Goal: Task Accomplishment & Management: Use online tool/utility

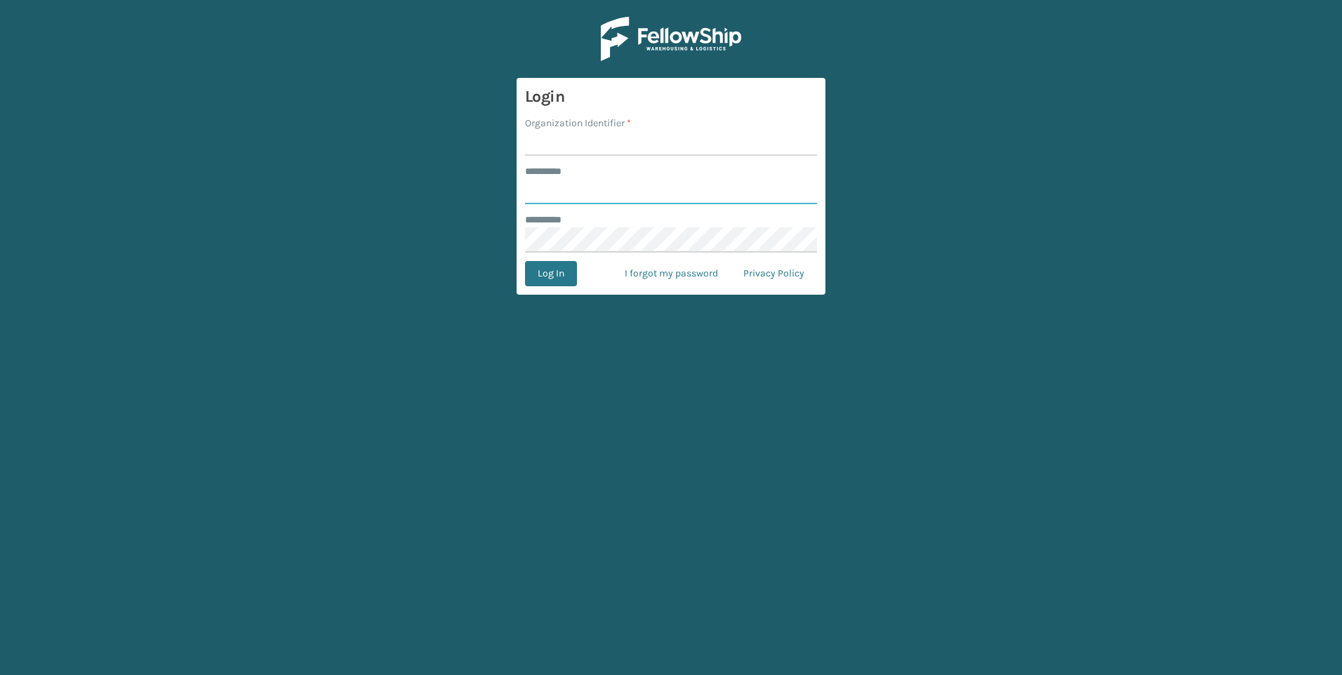
type input "***"
click at [705, 147] on input "Organization Identifier *" at bounding box center [671, 143] width 292 height 25
type input "Fellowship - West"
click at [563, 280] on button "Log In" at bounding box center [551, 273] width 52 height 25
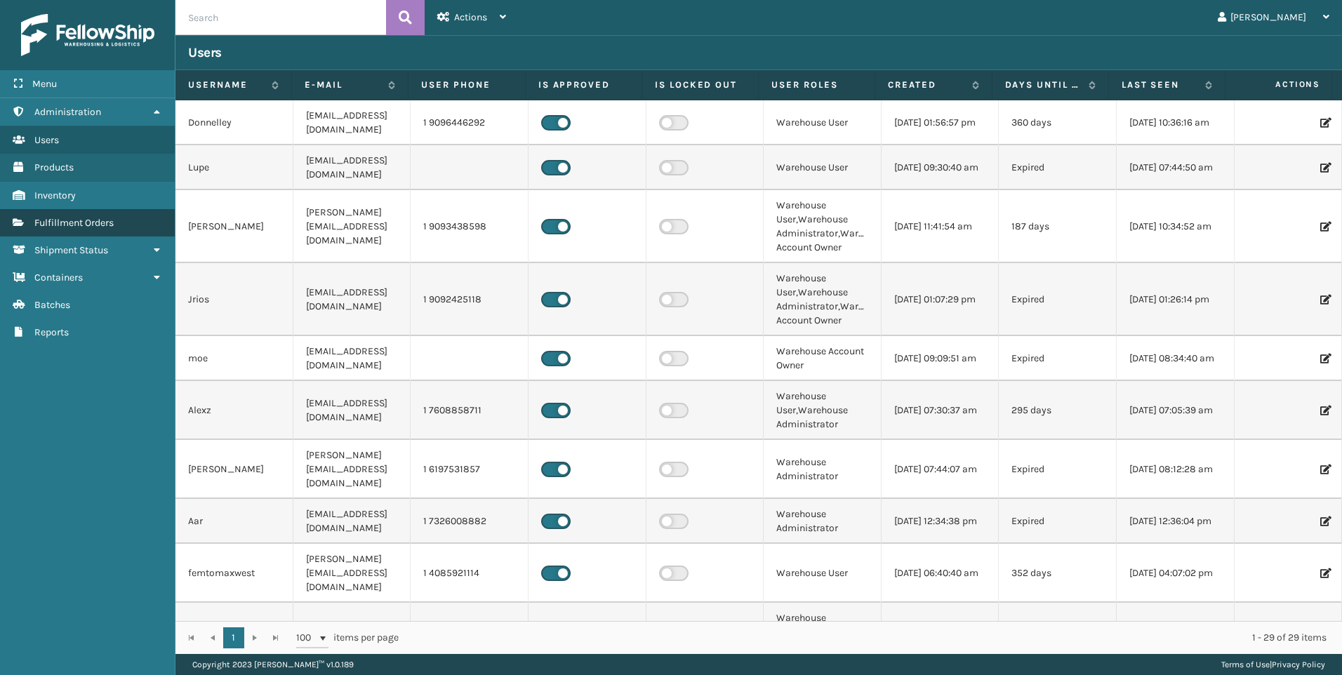
click at [88, 227] on span "Fulfillment Orders" at bounding box center [73, 223] width 79 height 12
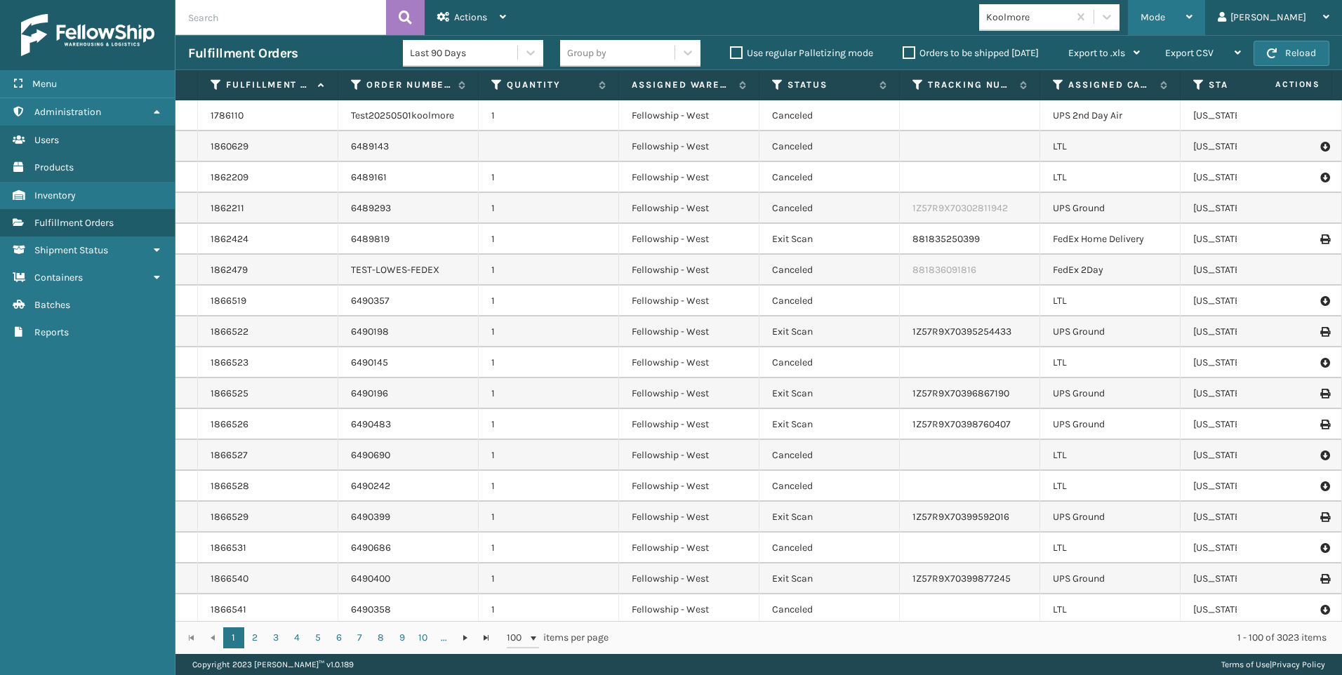
click at [1193, 21] on div "Mode" at bounding box center [1167, 17] width 52 height 35
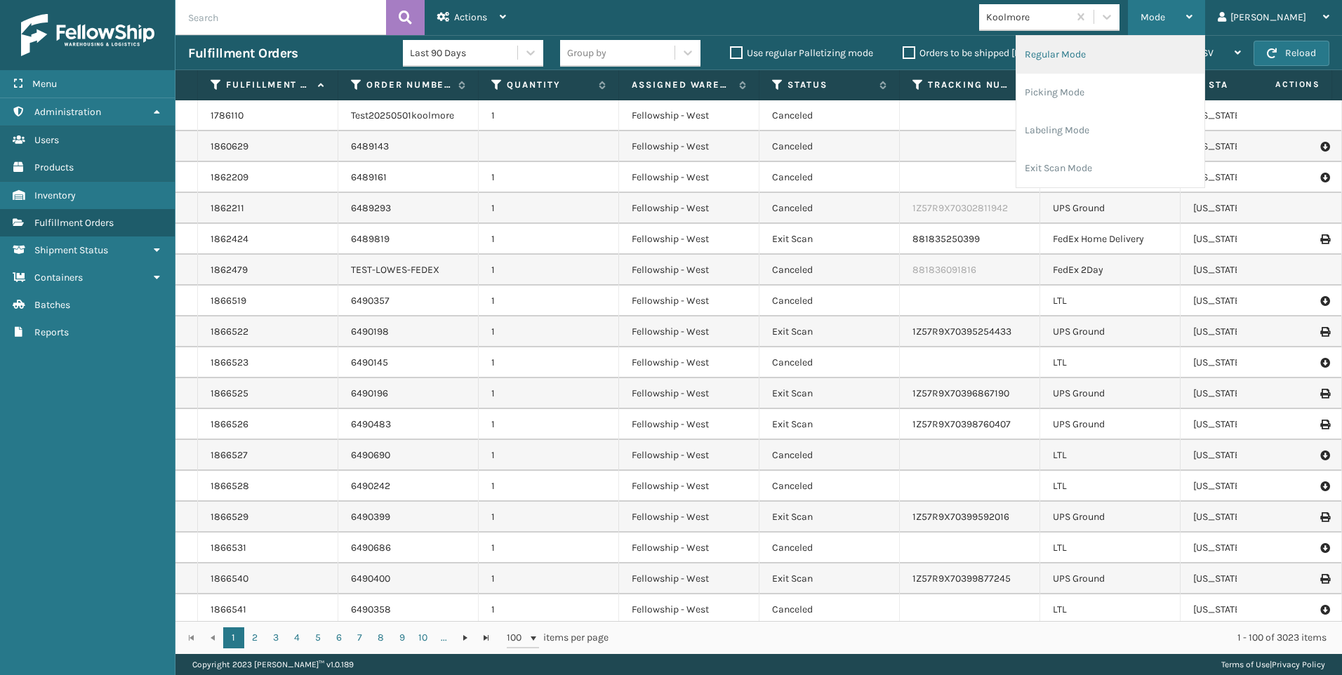
click at [1121, 54] on li "Regular Mode" at bounding box center [1111, 55] width 188 height 38
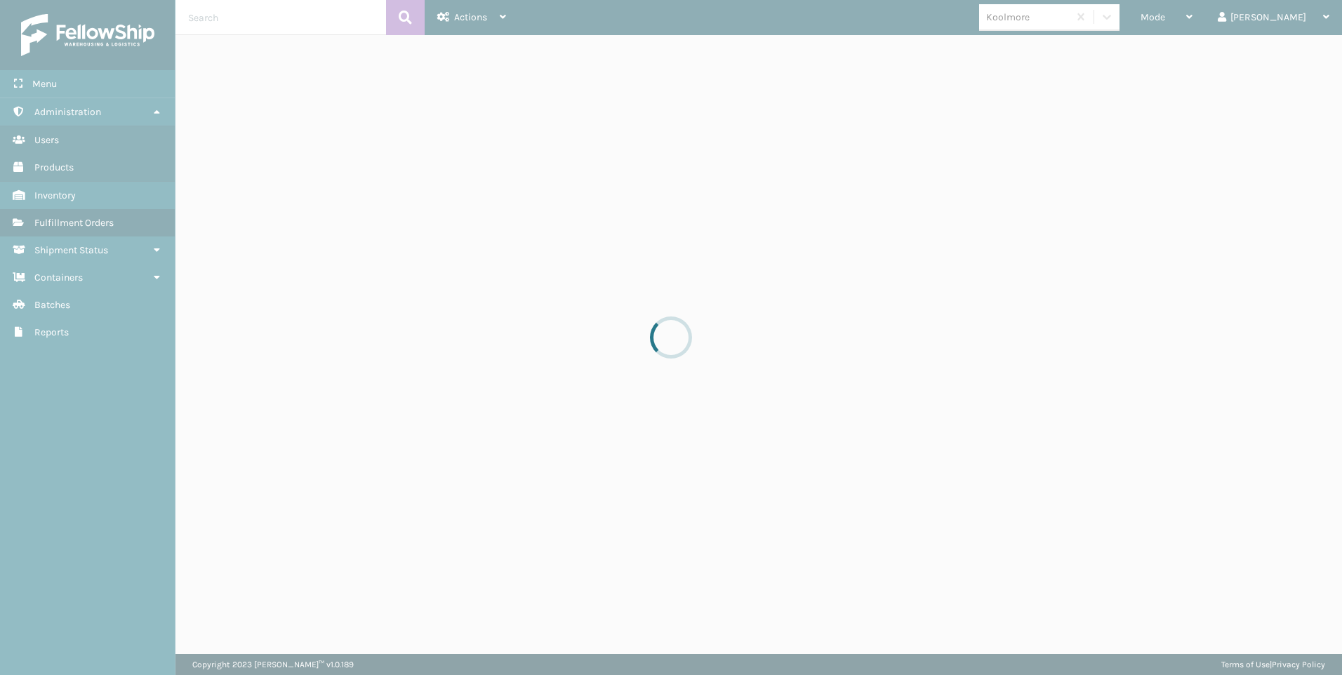
click at [1210, 9] on div at bounding box center [671, 337] width 1342 height 675
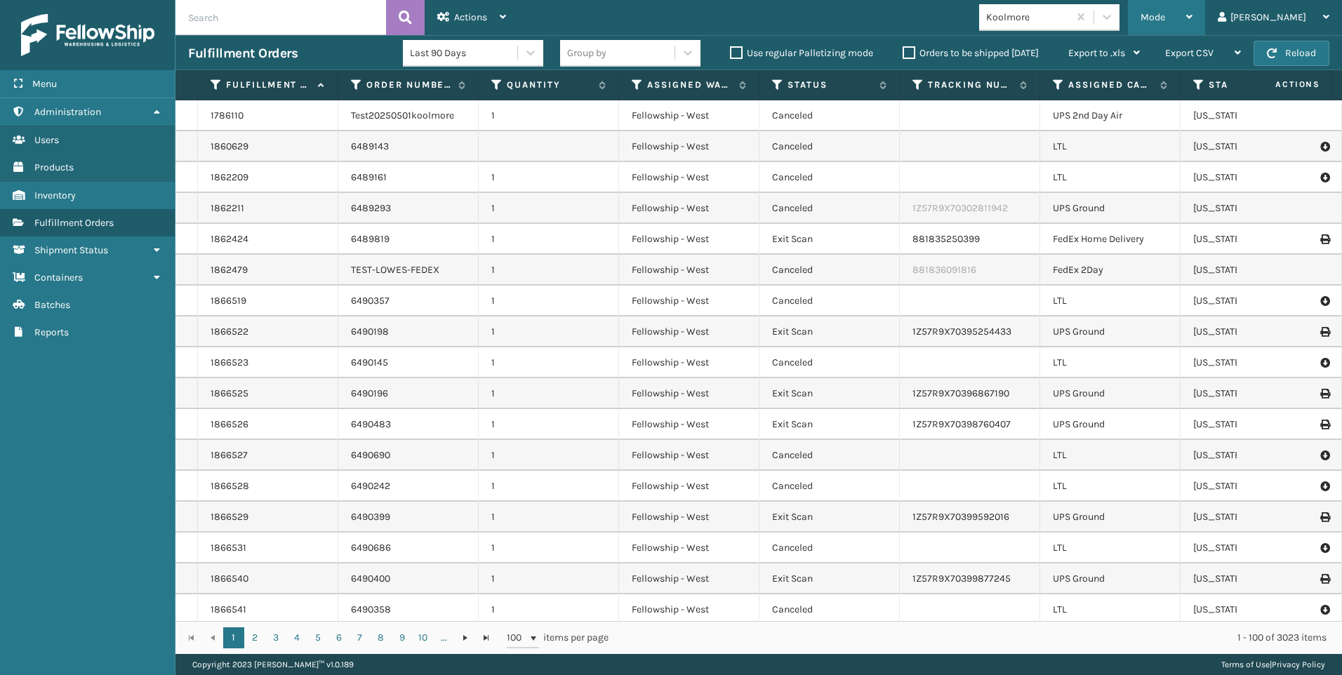
click at [1166, 18] on span "Mode" at bounding box center [1153, 17] width 25 height 12
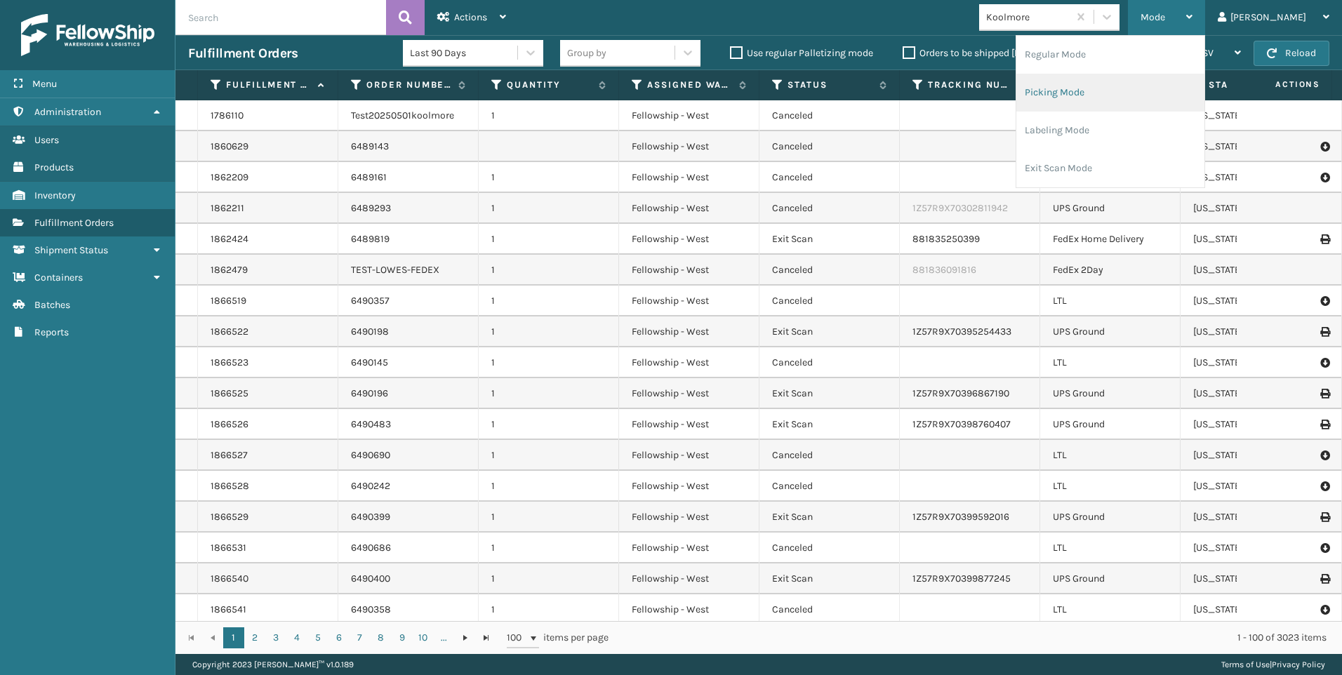
click at [1129, 90] on li "Picking Mode" at bounding box center [1111, 93] width 188 height 38
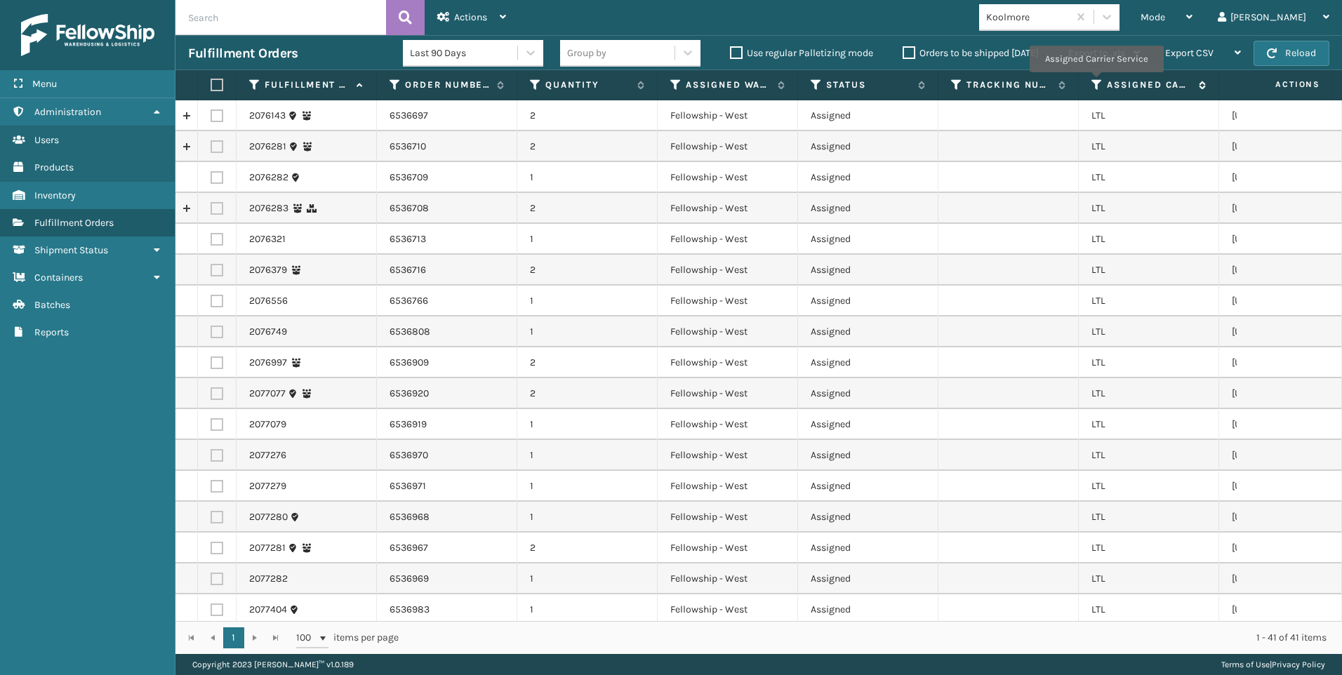
click at [1103, 84] on div "Assigned Carrier Service" at bounding box center [1149, 85] width 114 height 13
click at [1098, 84] on icon at bounding box center [1097, 85] width 11 height 13
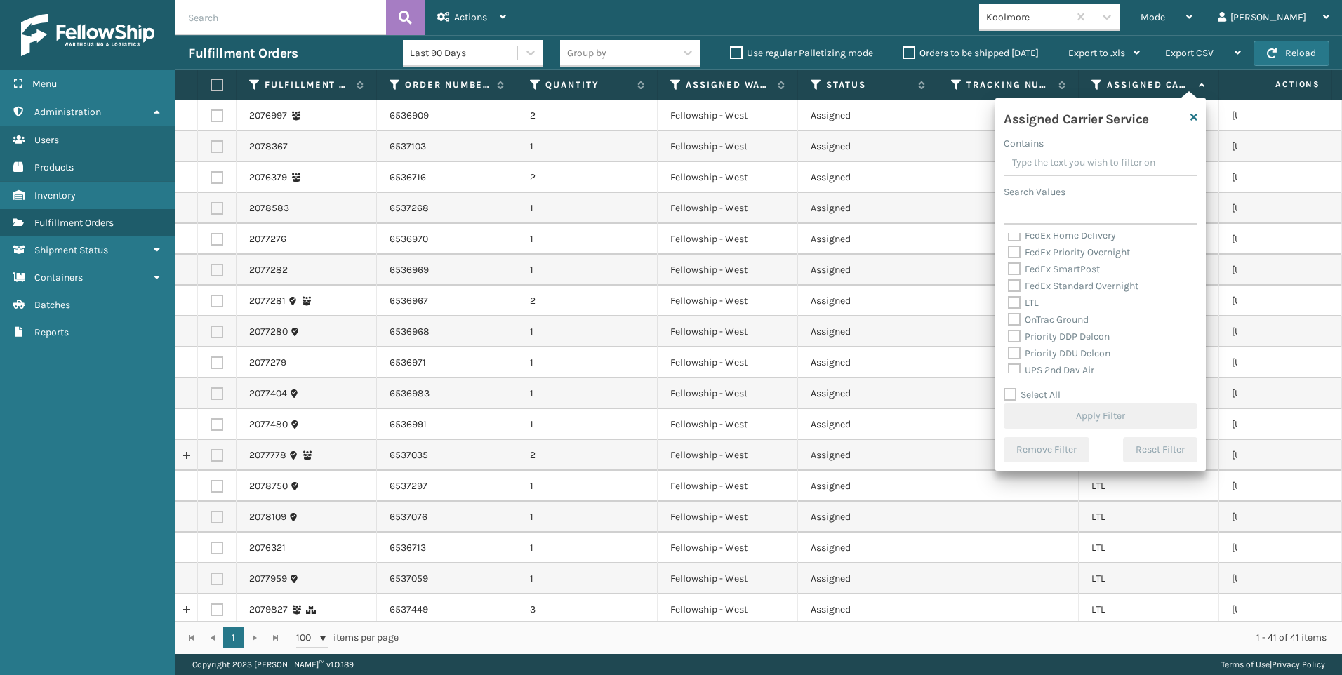
click at [1024, 299] on label "LTL" at bounding box center [1023, 303] width 31 height 12
click at [1009, 299] on input "LTL" at bounding box center [1008, 299] width 1 height 9
checkbox input "true"
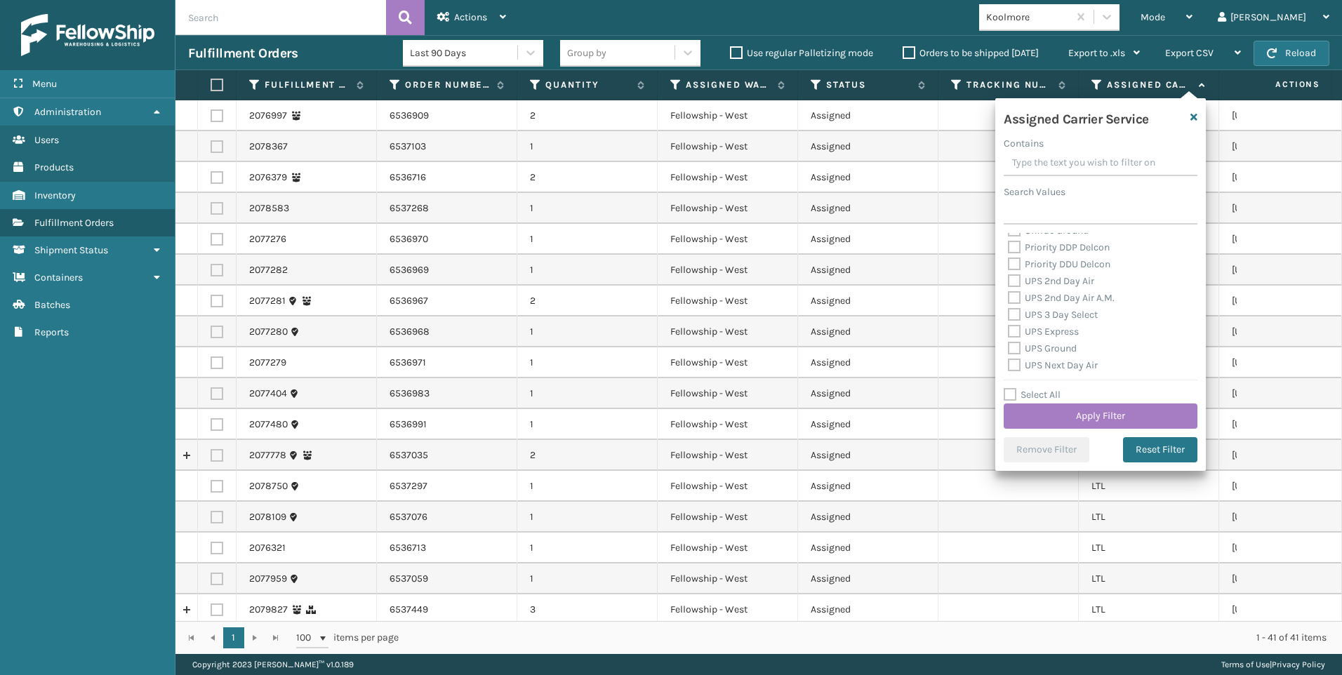
scroll to position [281, 0]
click at [1068, 414] on button "Apply Filter" at bounding box center [1101, 416] width 194 height 25
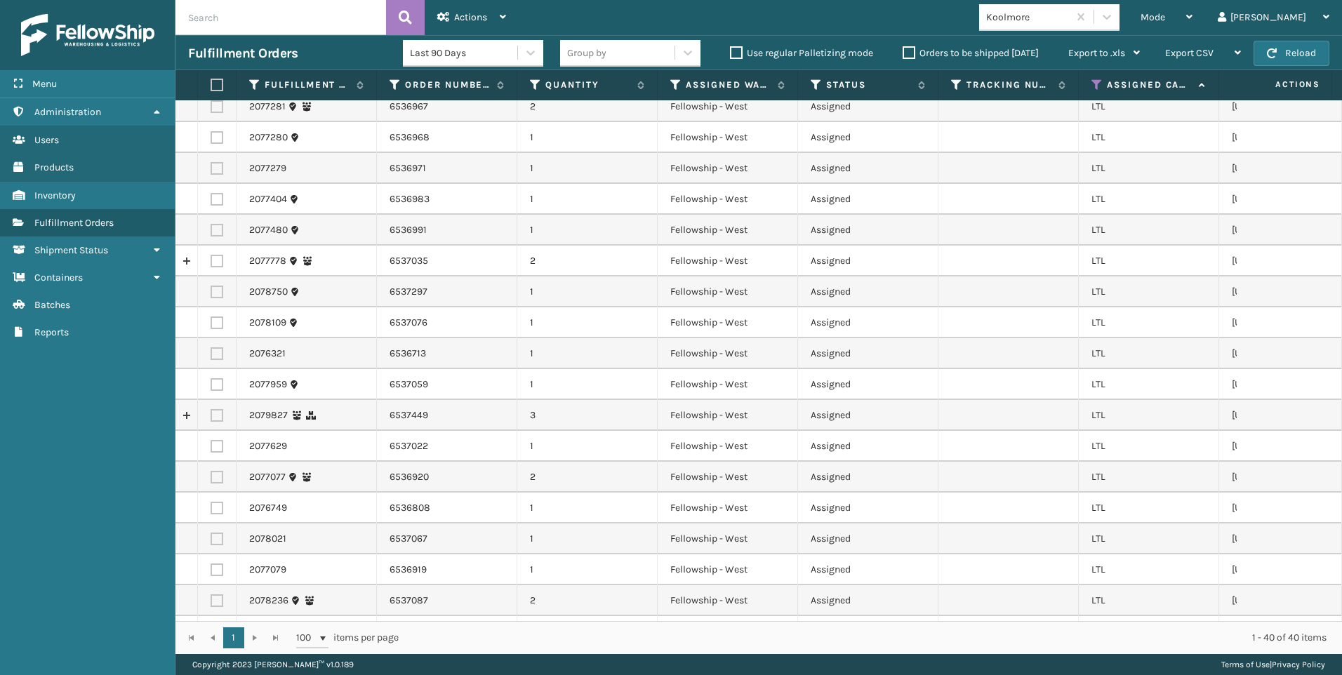
scroll to position [0, 0]
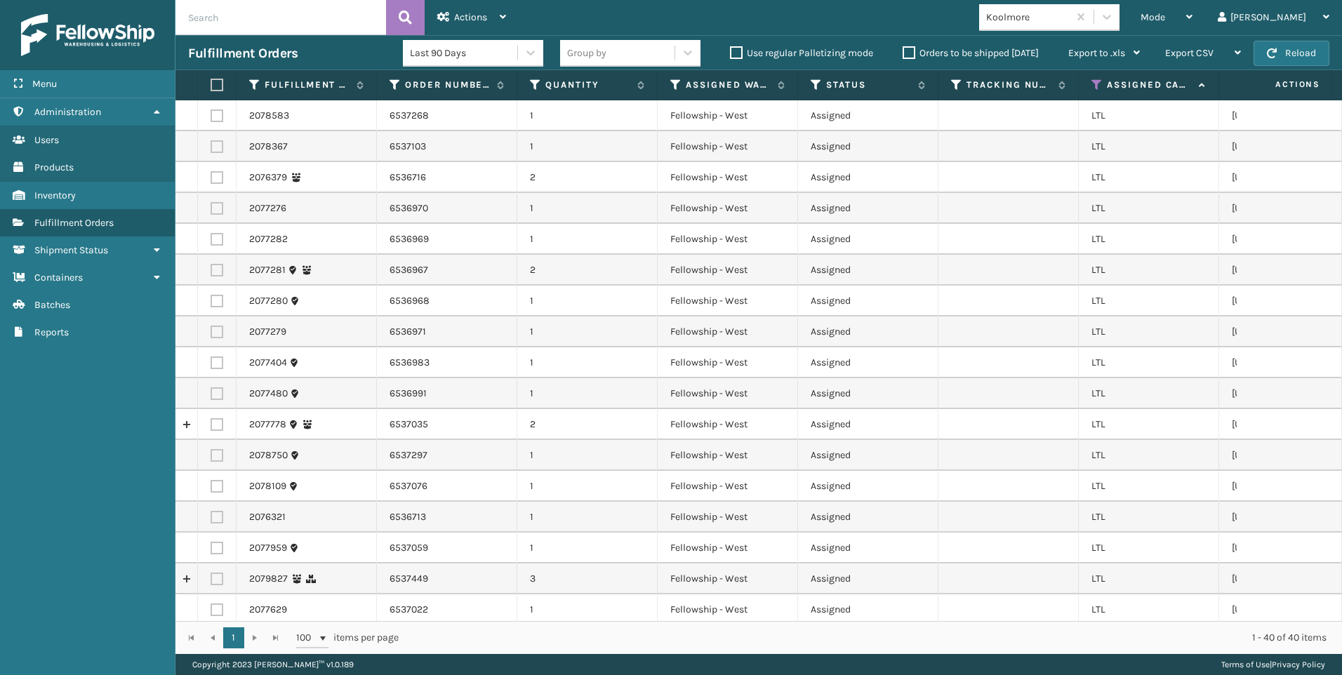
click at [213, 86] on label at bounding box center [215, 85] width 8 height 13
click at [211, 86] on input "checkbox" at bounding box center [211, 85] width 1 height 9
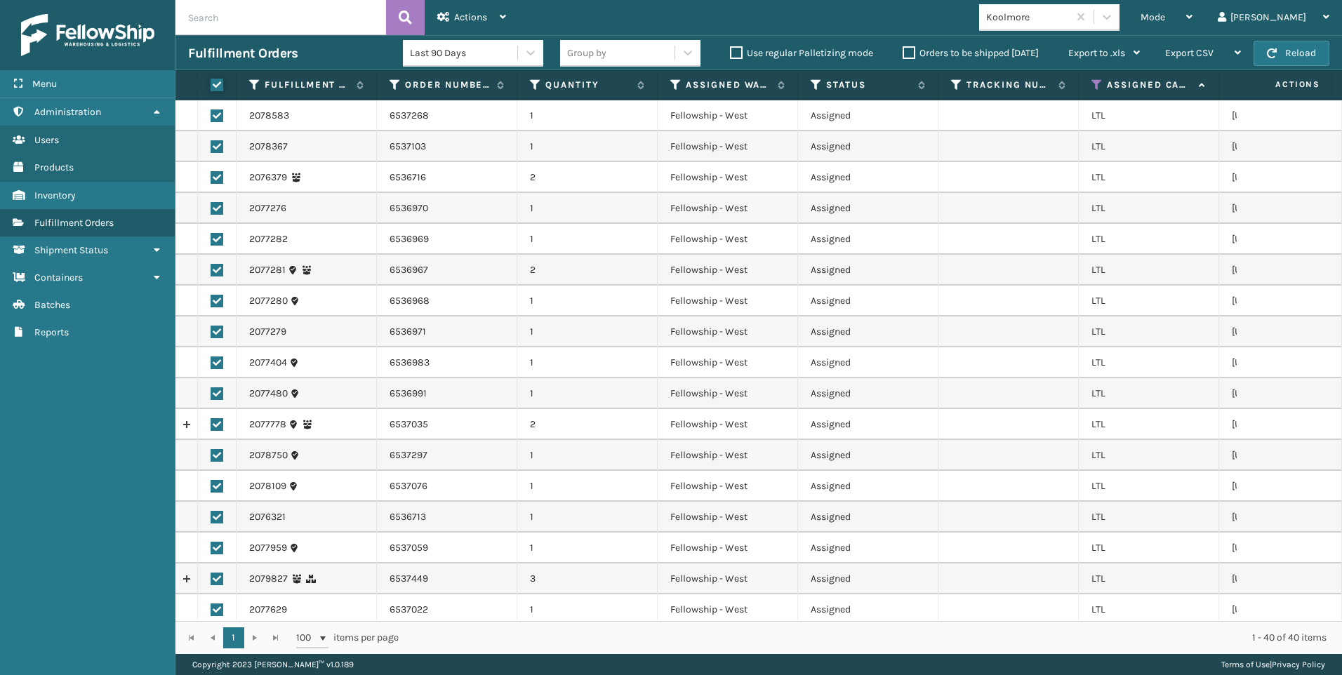
checkbox input "true"
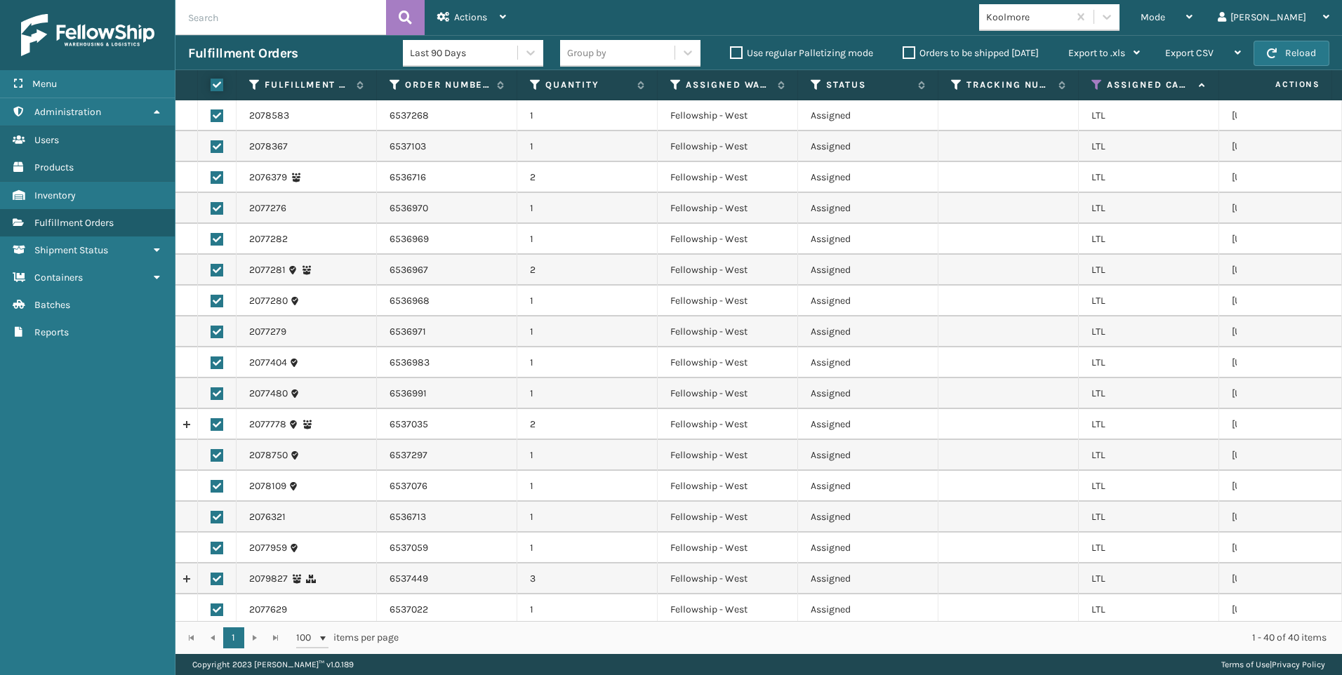
checkbox input "true"
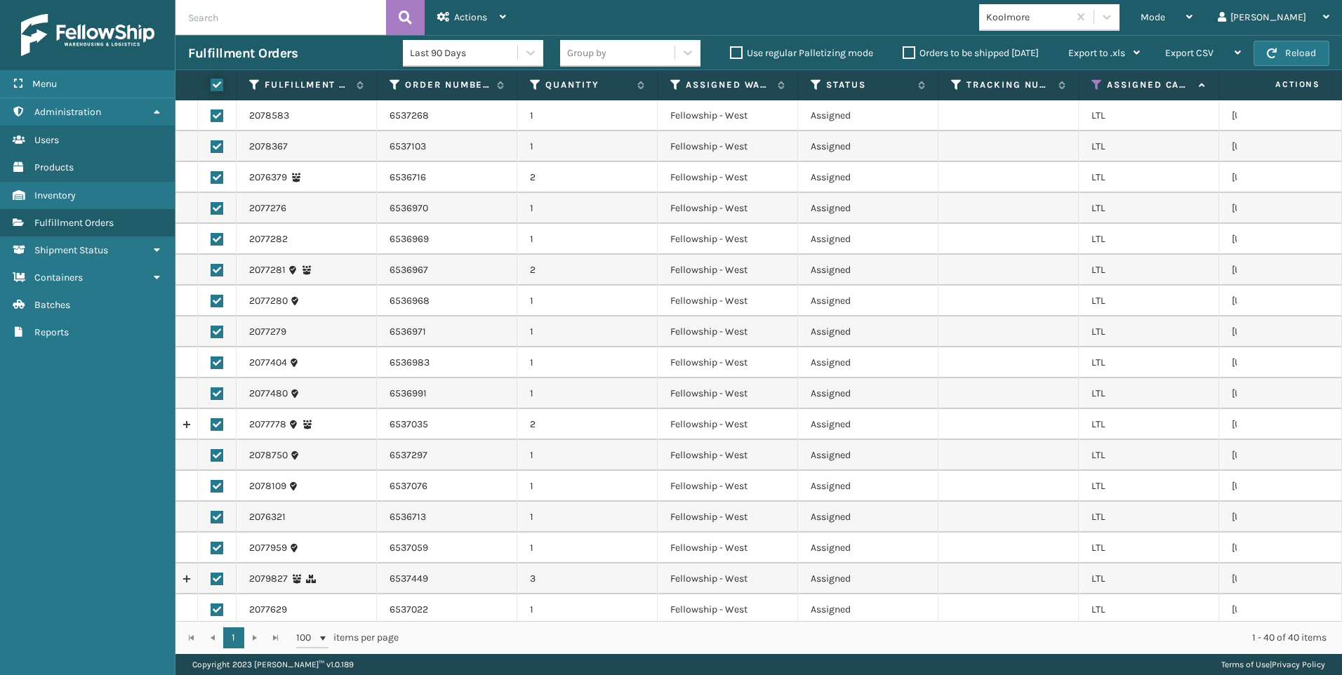
checkbox input "true"
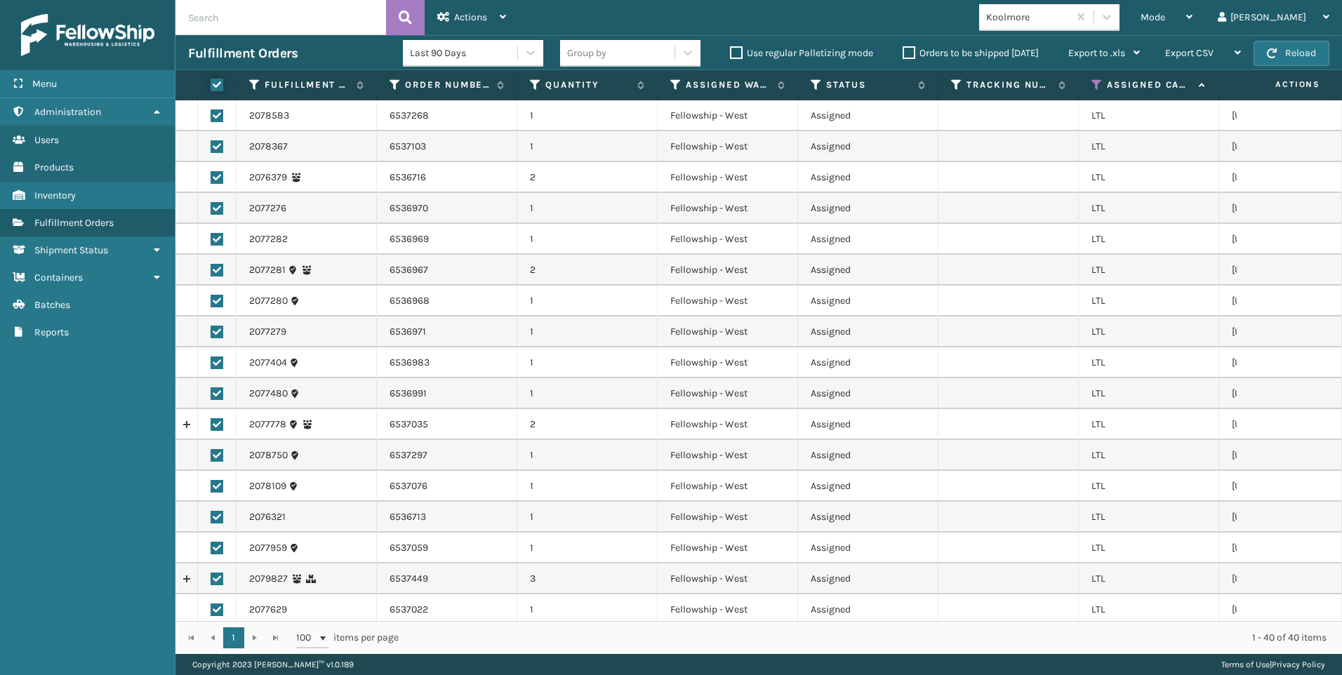
checkbox input "true"
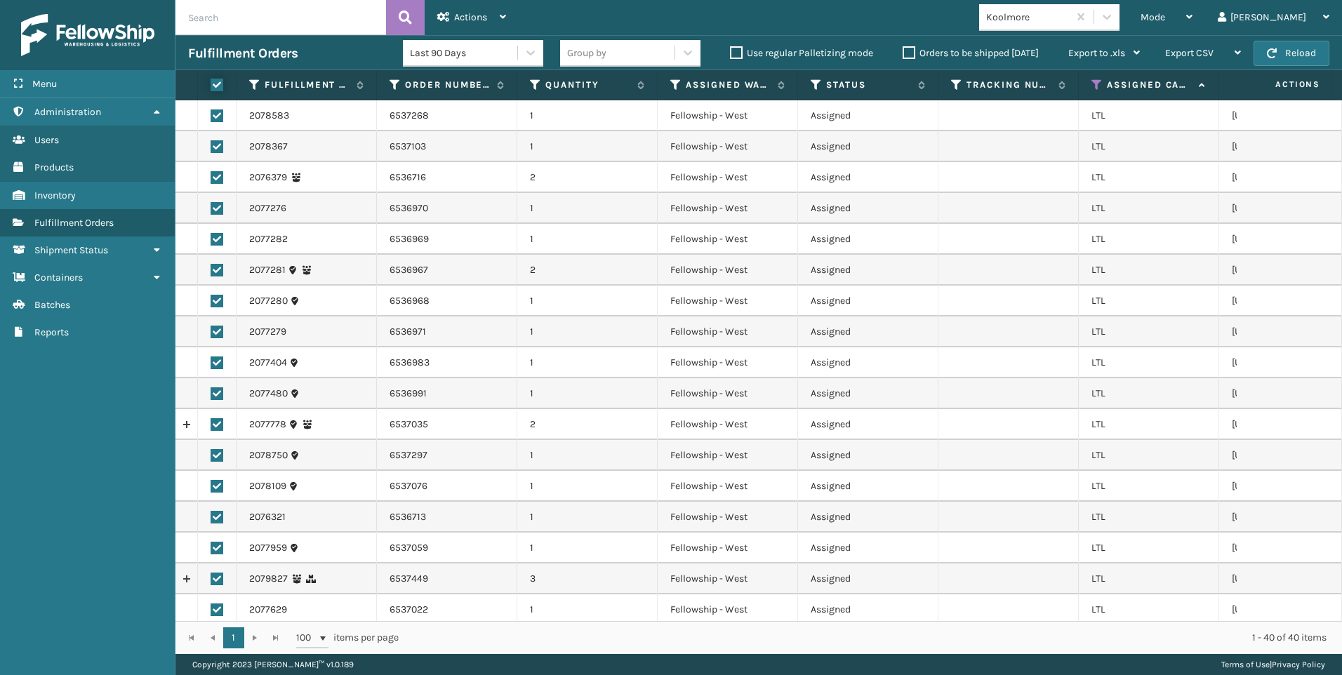
checkbox input "true"
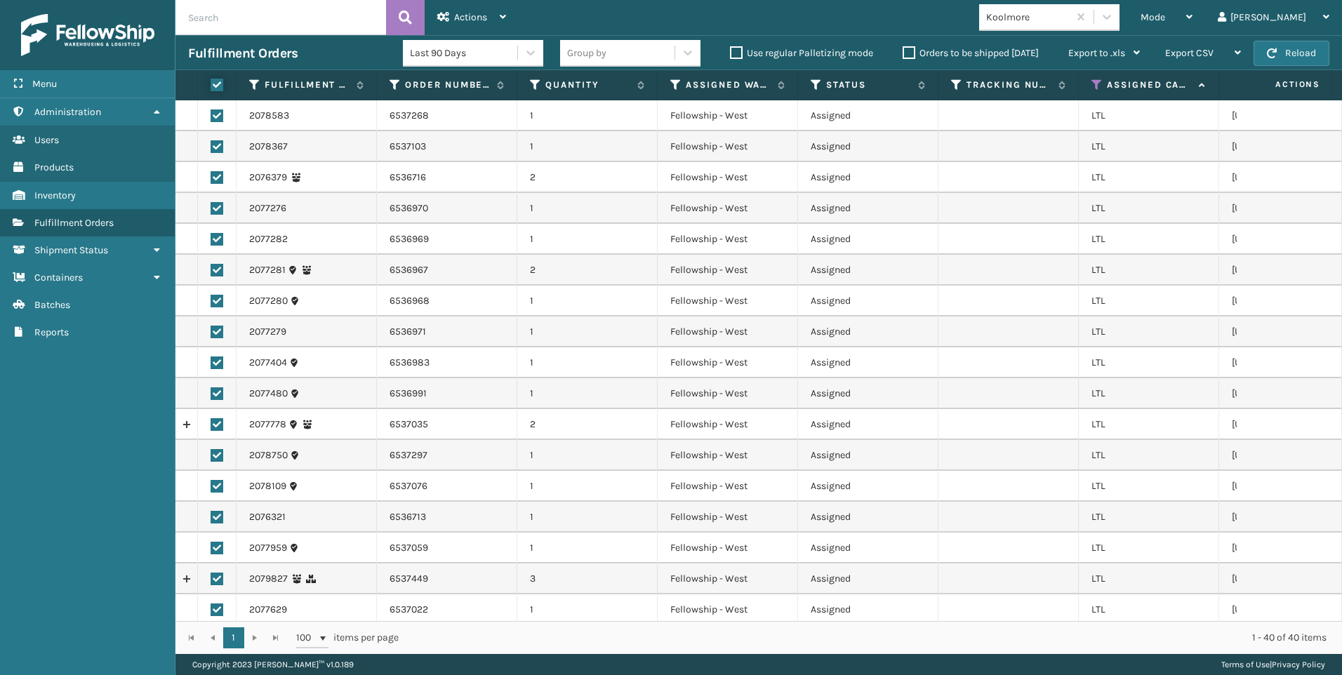
checkbox input "true"
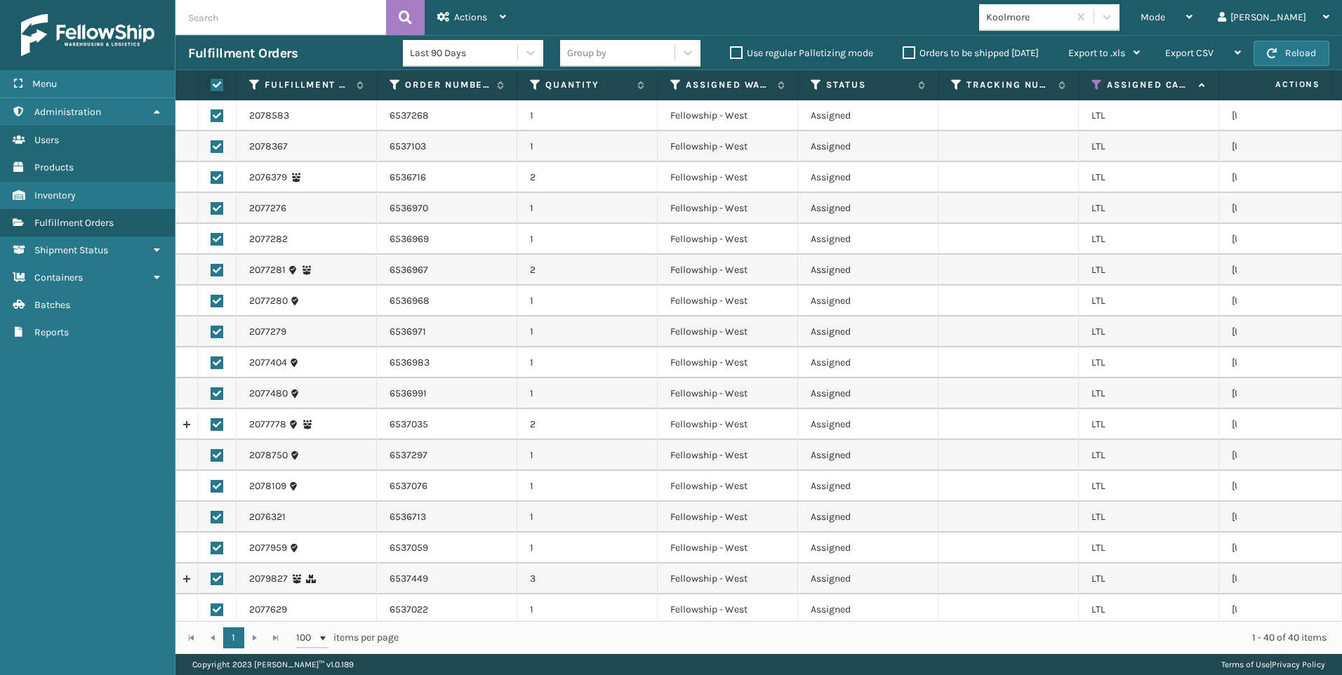
checkbox input "true"
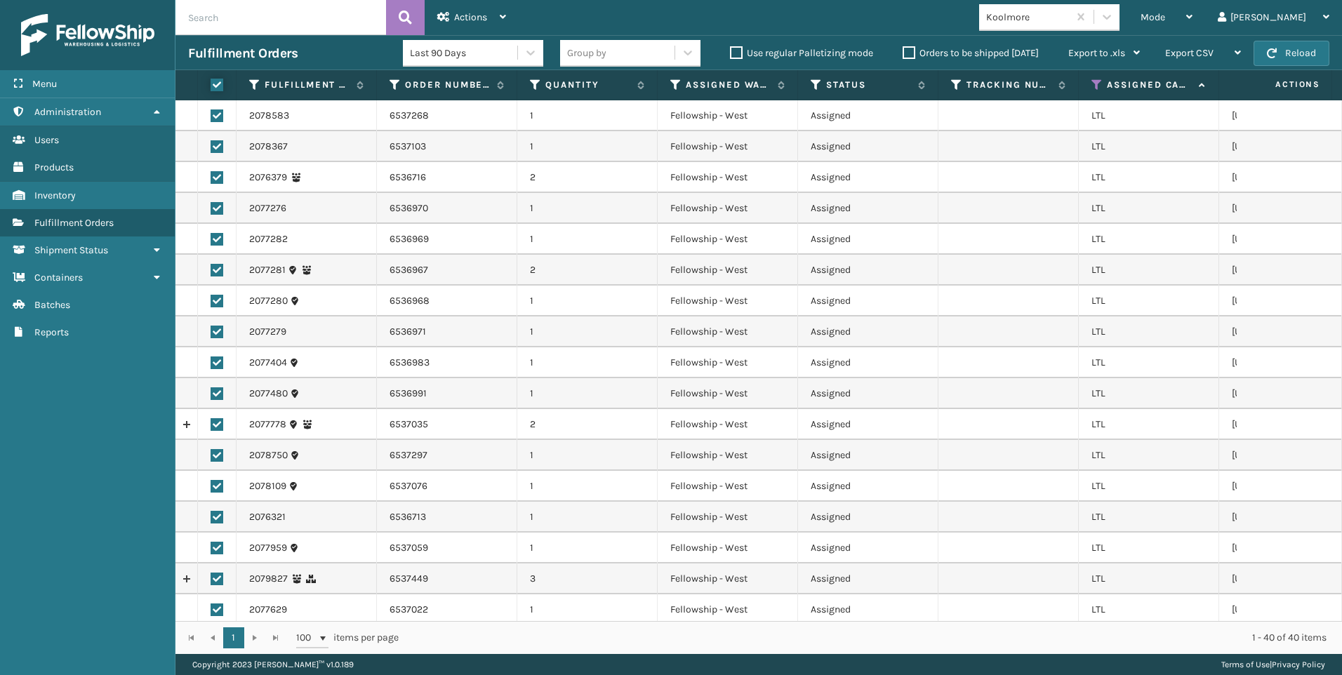
checkbox input "true"
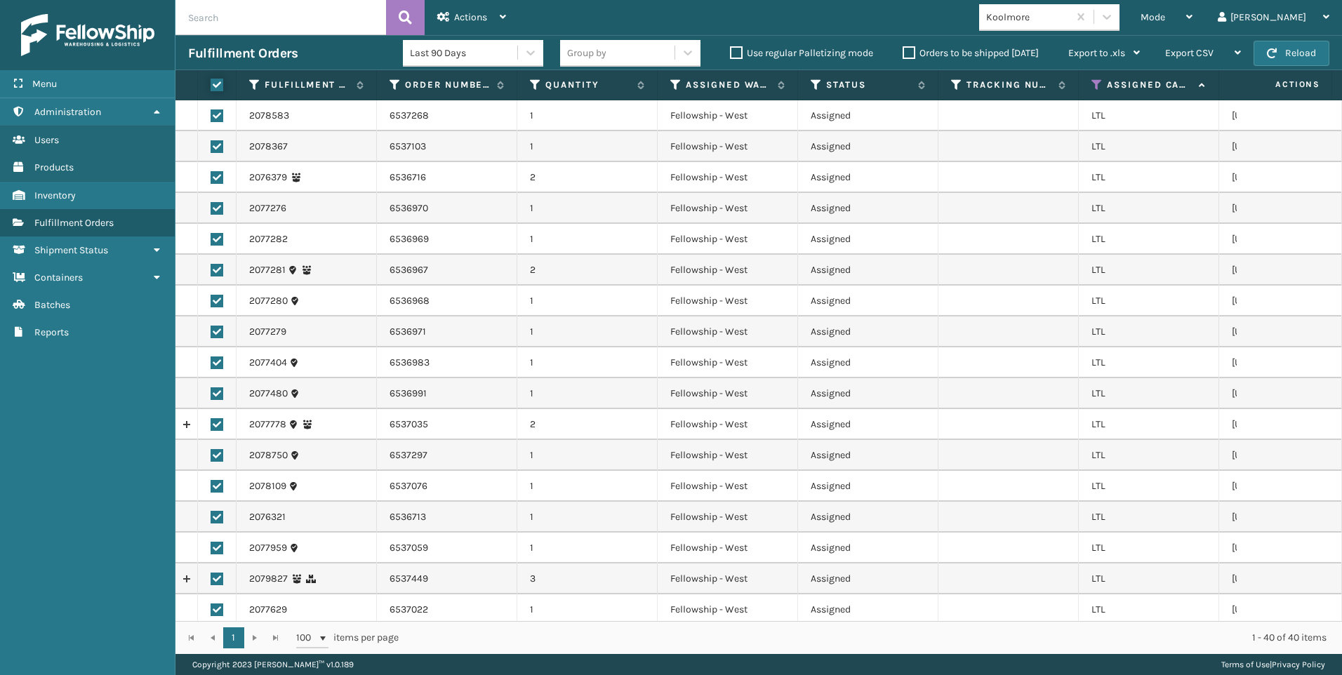
checkbox input "true"
click at [443, 12] on icon at bounding box center [443, 17] width 13 height 10
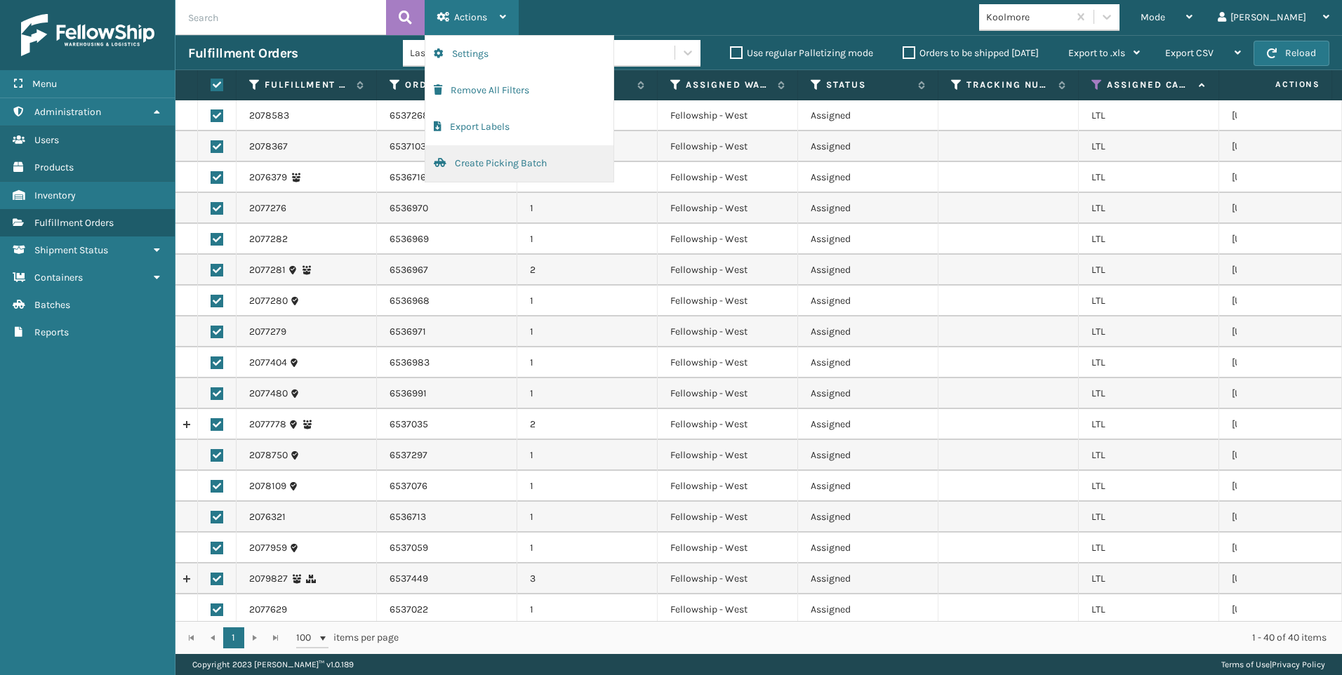
click at [517, 157] on button "Create Picking Batch" at bounding box center [519, 163] width 188 height 37
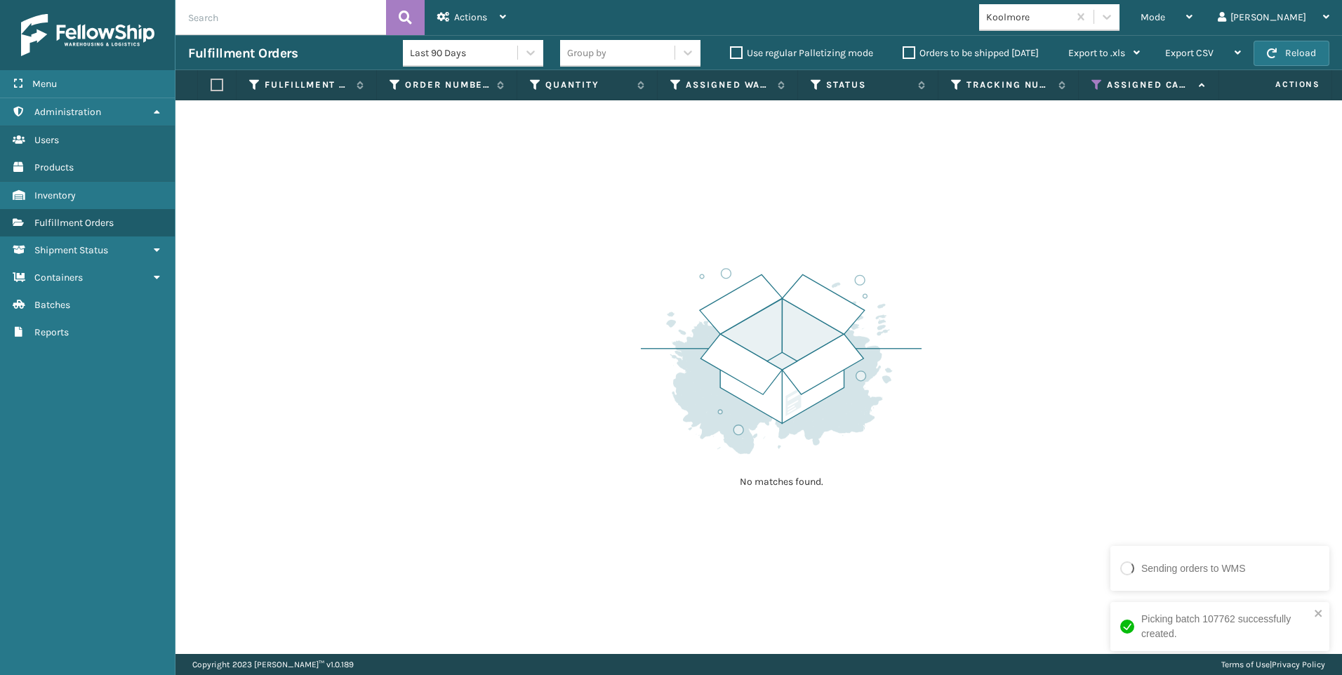
click at [1069, 6] on div "Koolmore" at bounding box center [1023, 17] width 89 height 23
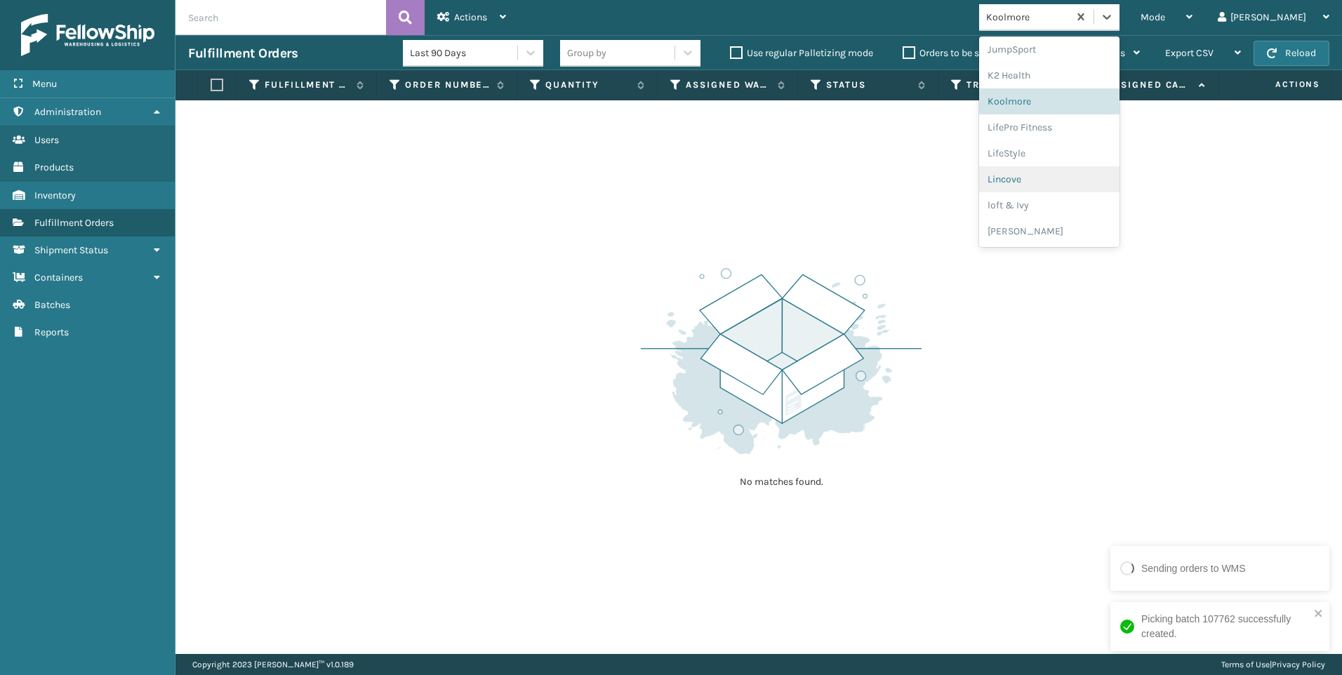
scroll to position [704, 0]
click at [1110, 199] on div "SleepGeekz" at bounding box center [1049, 205] width 140 height 26
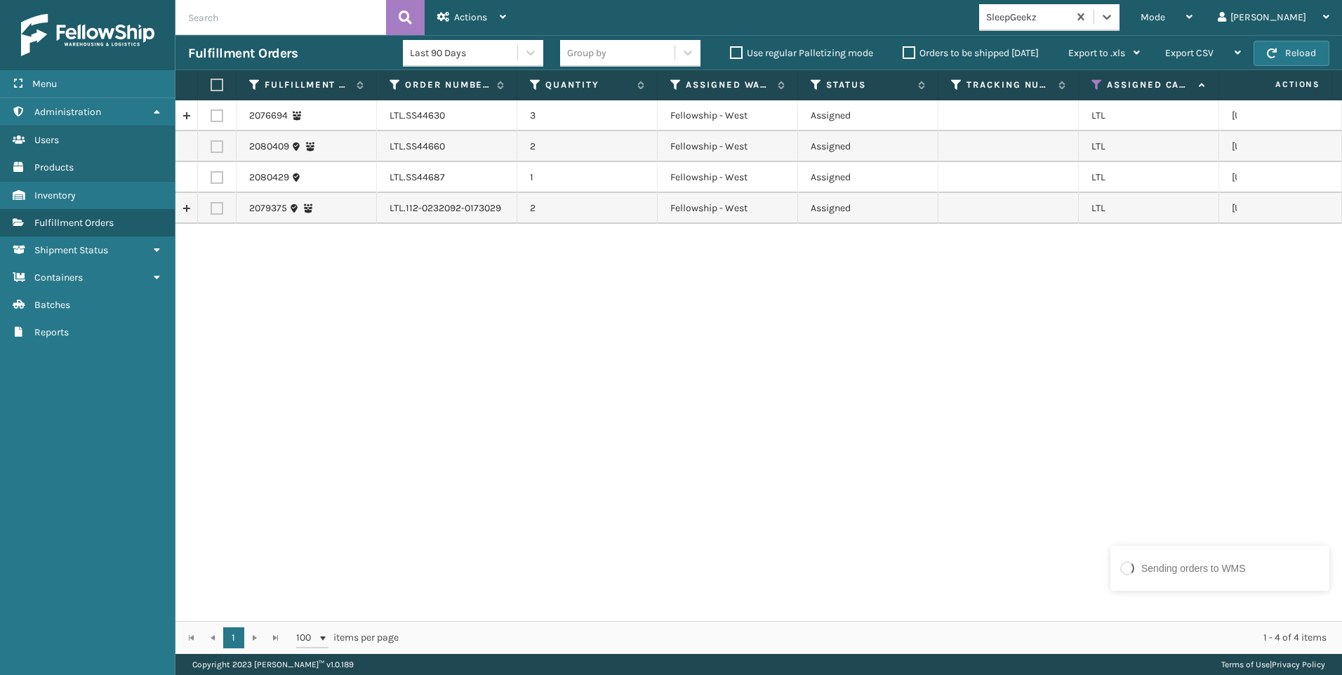
click at [218, 81] on label at bounding box center [215, 85] width 8 height 13
click at [211, 81] on input "checkbox" at bounding box center [211, 85] width 1 height 9
checkbox input "true"
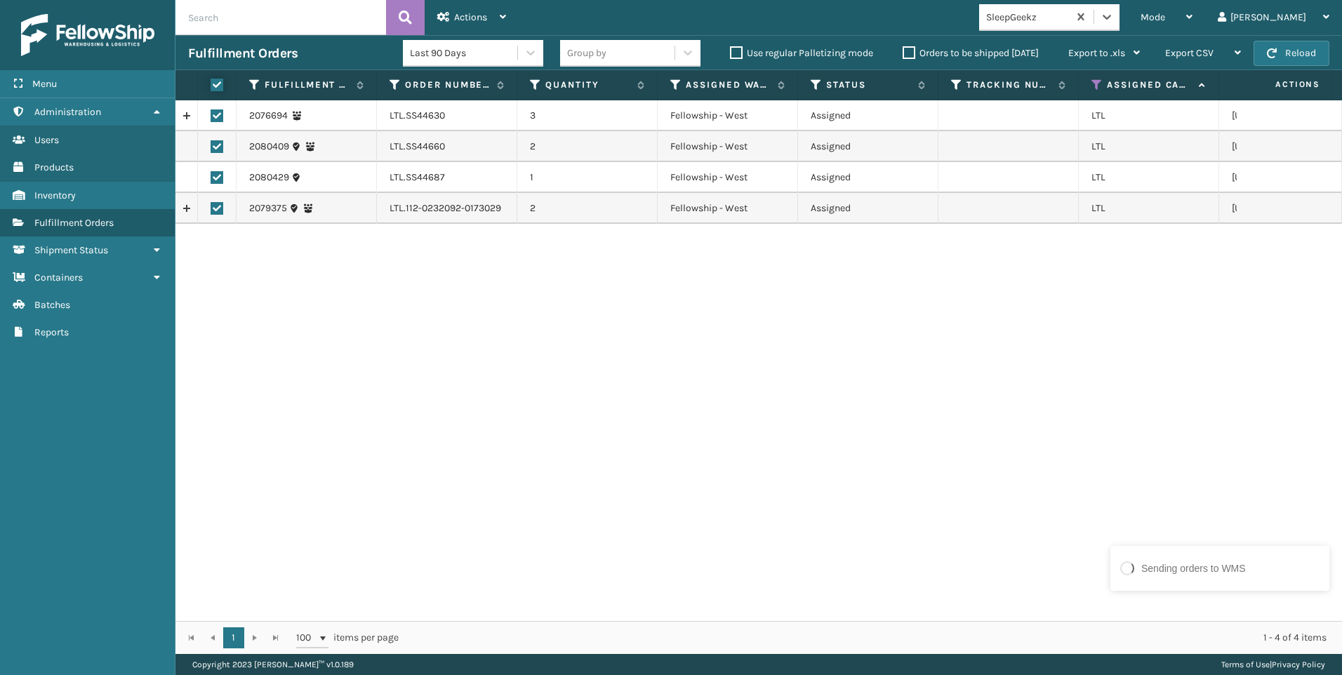
checkbox input "true"
click at [464, 30] on div "Actions" at bounding box center [471, 17] width 69 height 35
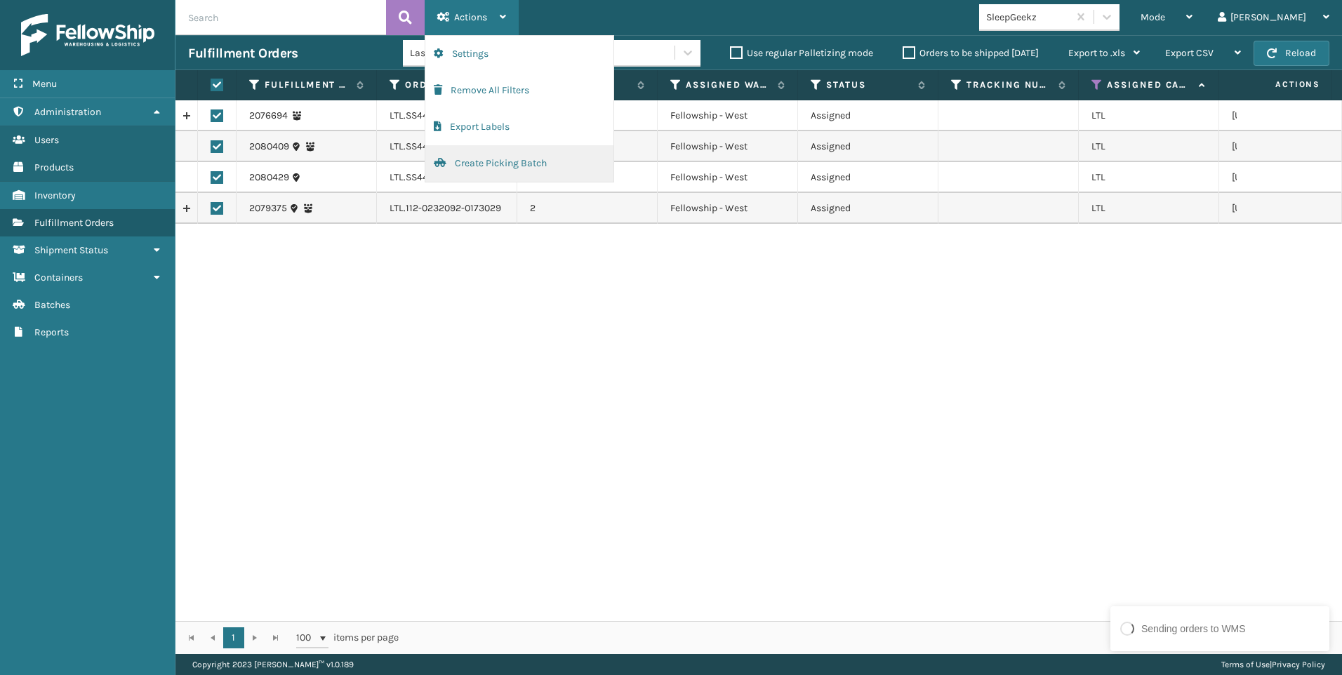
click at [484, 170] on button "Create Picking Batch" at bounding box center [519, 163] width 188 height 37
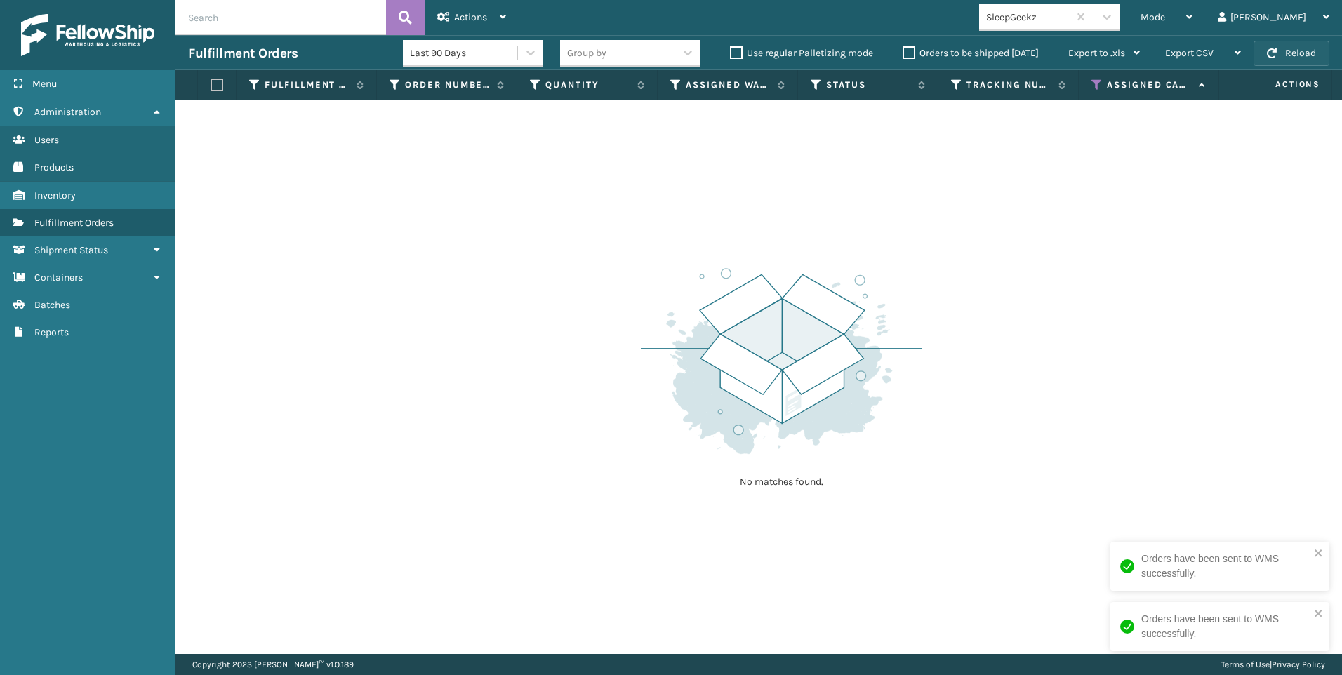
click at [1268, 62] on button "Reload" at bounding box center [1292, 53] width 76 height 25
click at [1263, 57] on button "Reload" at bounding box center [1292, 53] width 76 height 25
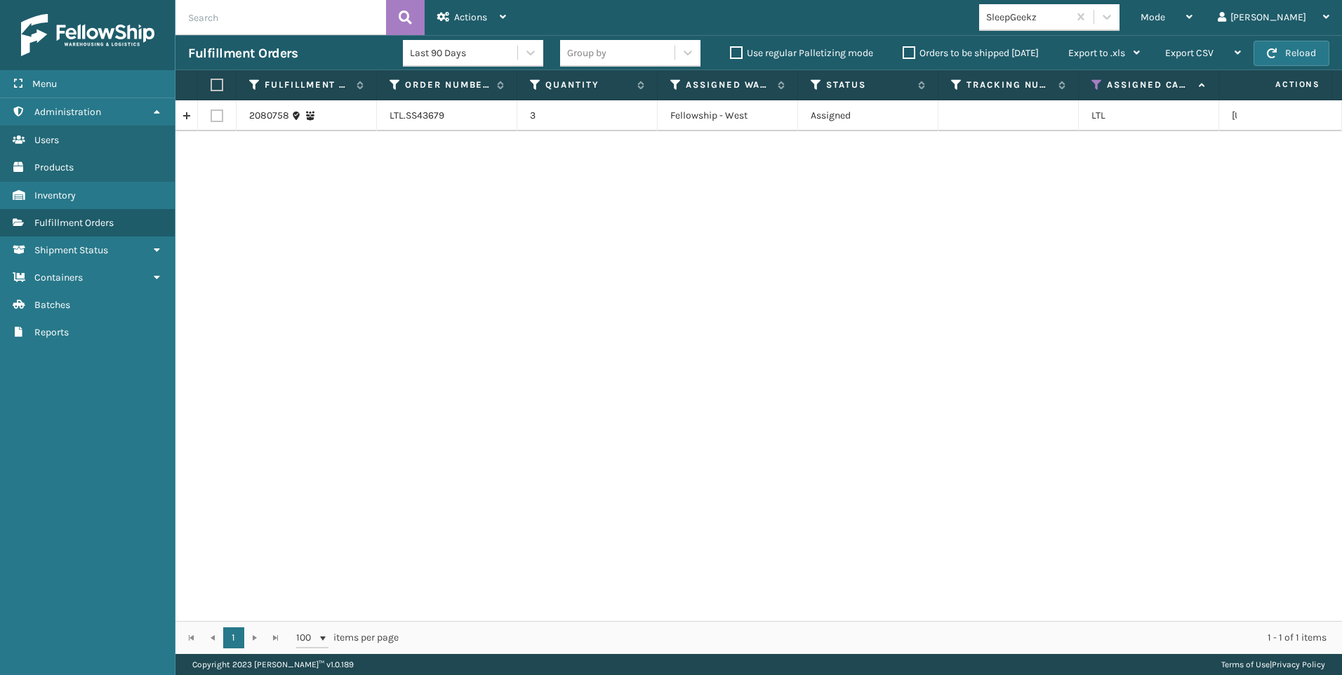
click at [222, 118] on label at bounding box center [217, 116] width 13 height 13
click at [211, 118] on input "checkbox" at bounding box center [211, 114] width 1 height 9
checkbox input "true"
click at [218, 118] on label at bounding box center [217, 116] width 13 height 13
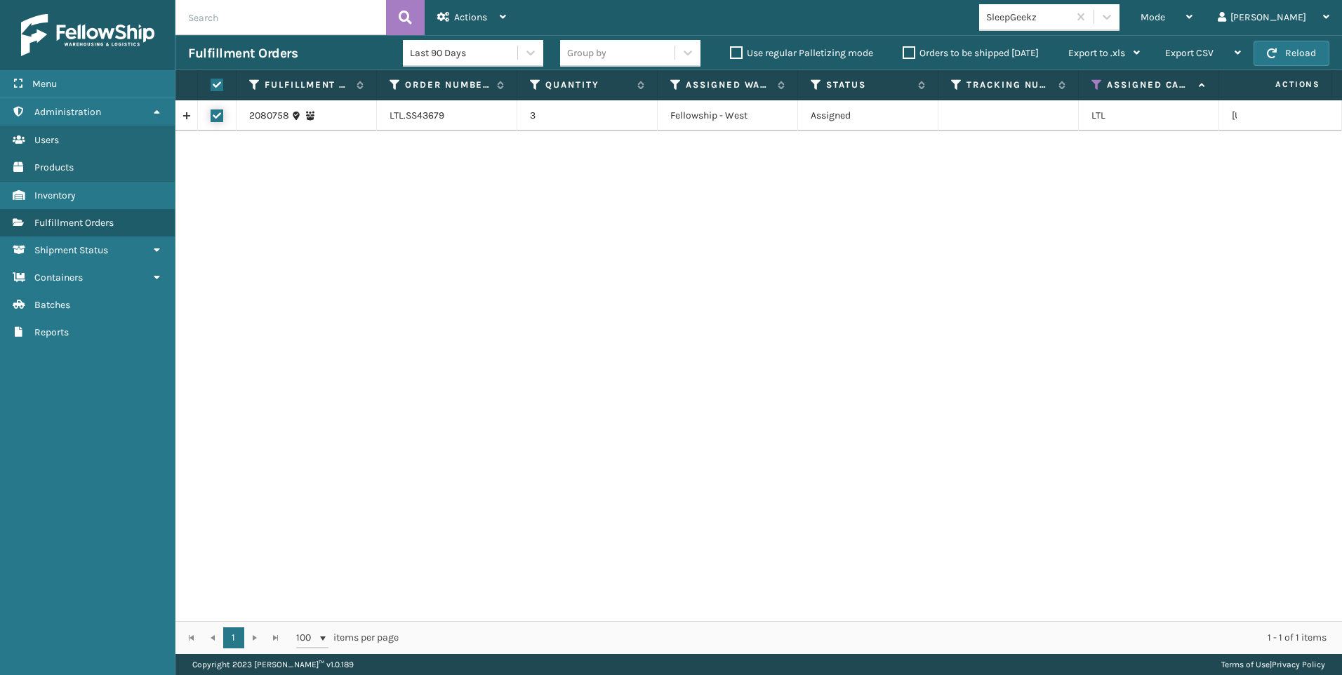
click at [211, 118] on input "checkbox" at bounding box center [211, 114] width 1 height 9
checkbox input "false"
click at [217, 118] on label at bounding box center [217, 116] width 13 height 13
click at [211, 118] on input "checkbox" at bounding box center [211, 114] width 1 height 9
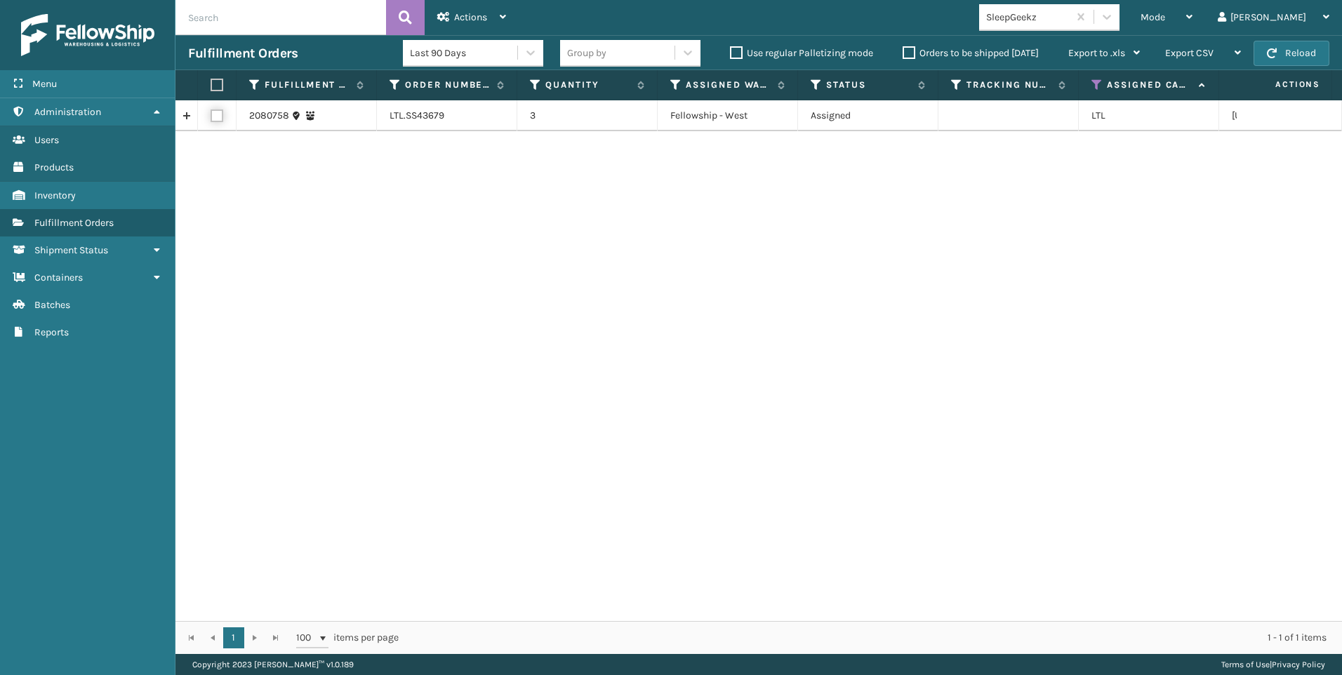
checkbox input "true"
click at [469, 14] on span "Actions" at bounding box center [470, 17] width 33 height 12
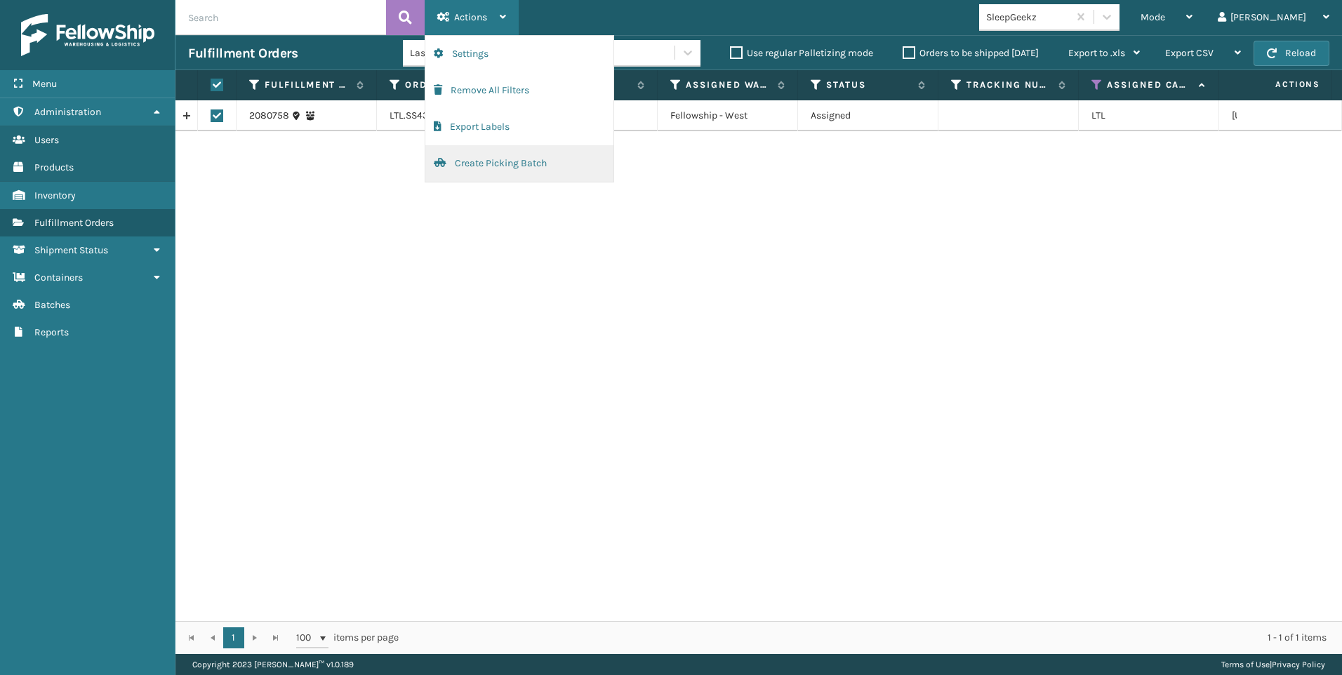
click at [492, 155] on button "Create Picking Batch" at bounding box center [519, 163] width 188 height 37
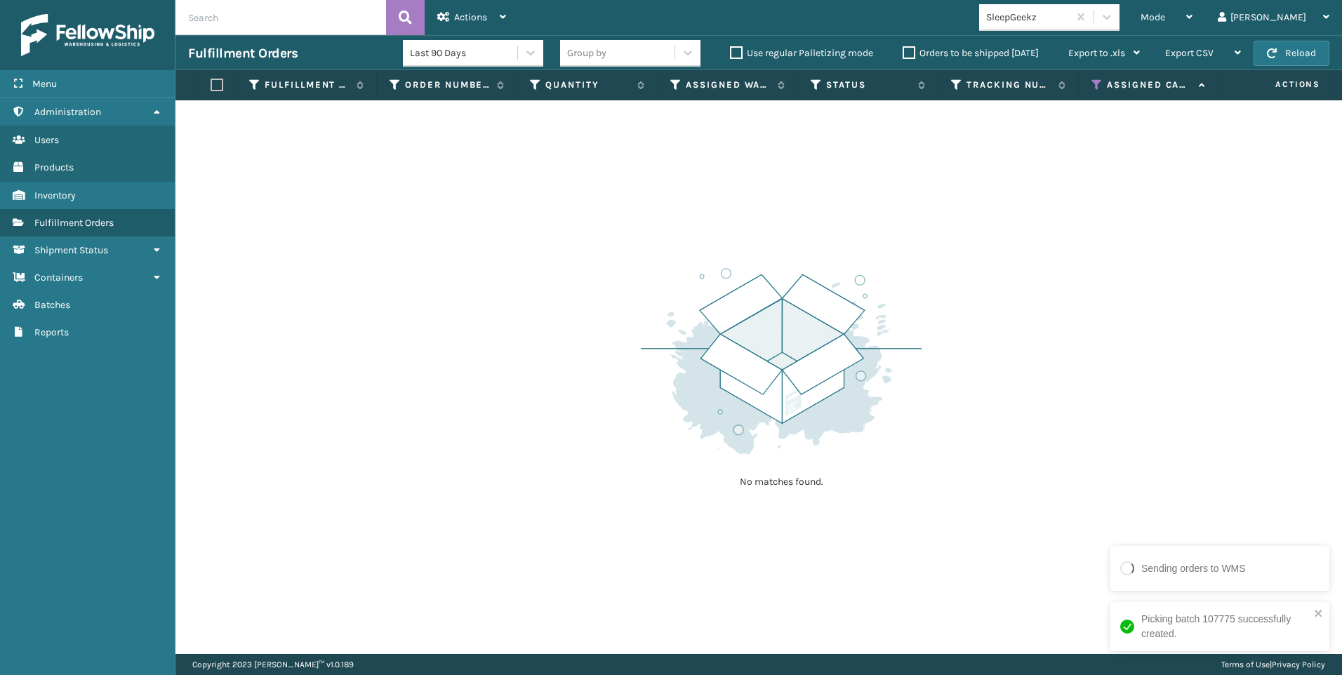
click at [1070, 22] on div "SleepGeekz" at bounding box center [1028, 17] width 84 height 15
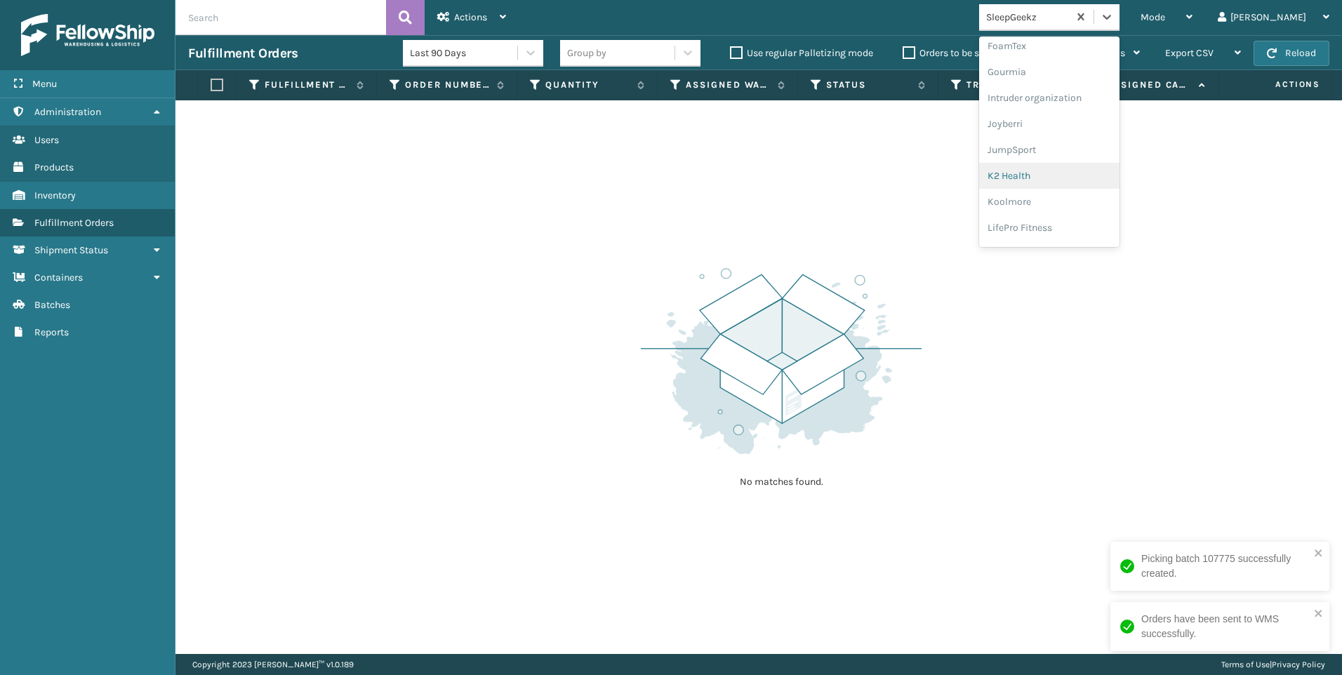
scroll to position [351, 0]
click at [1115, 183] on div "Koolmore" at bounding box center [1049, 195] width 140 height 26
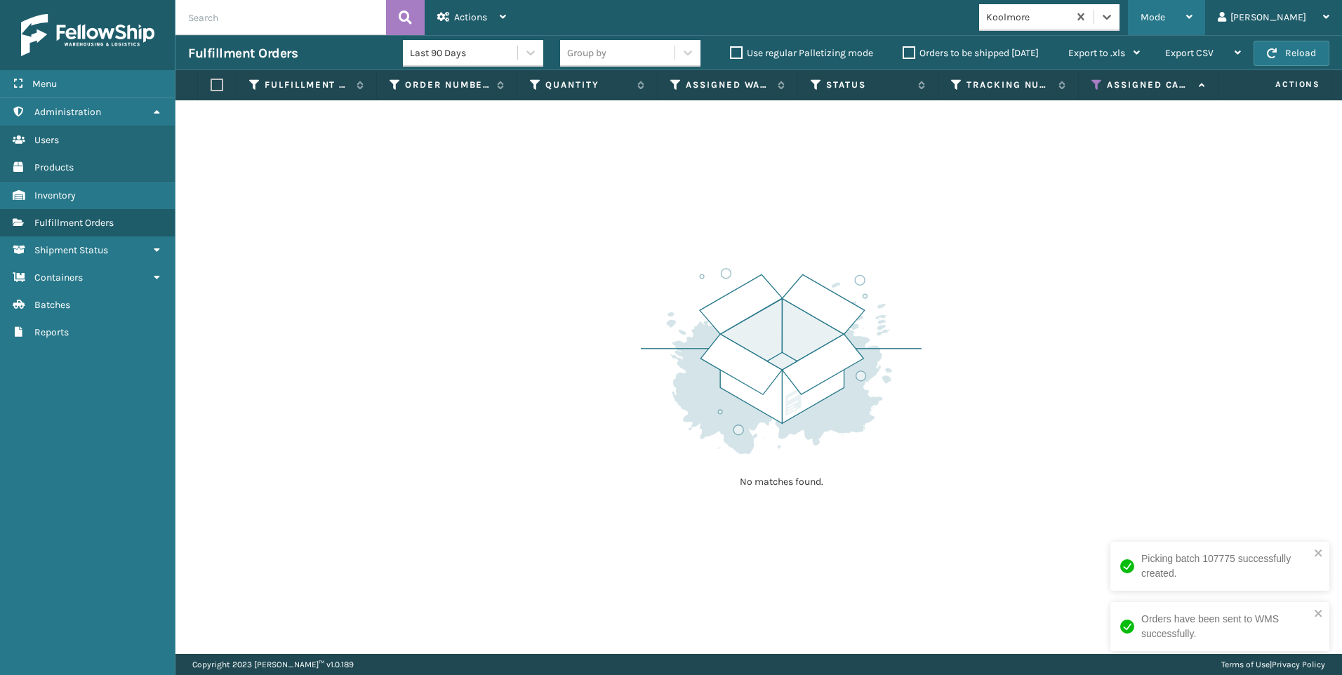
click at [1198, 20] on div "Mode Regular Mode Picking Mode Labeling Mode Exit Scan Mode" at bounding box center [1166, 17] width 77 height 35
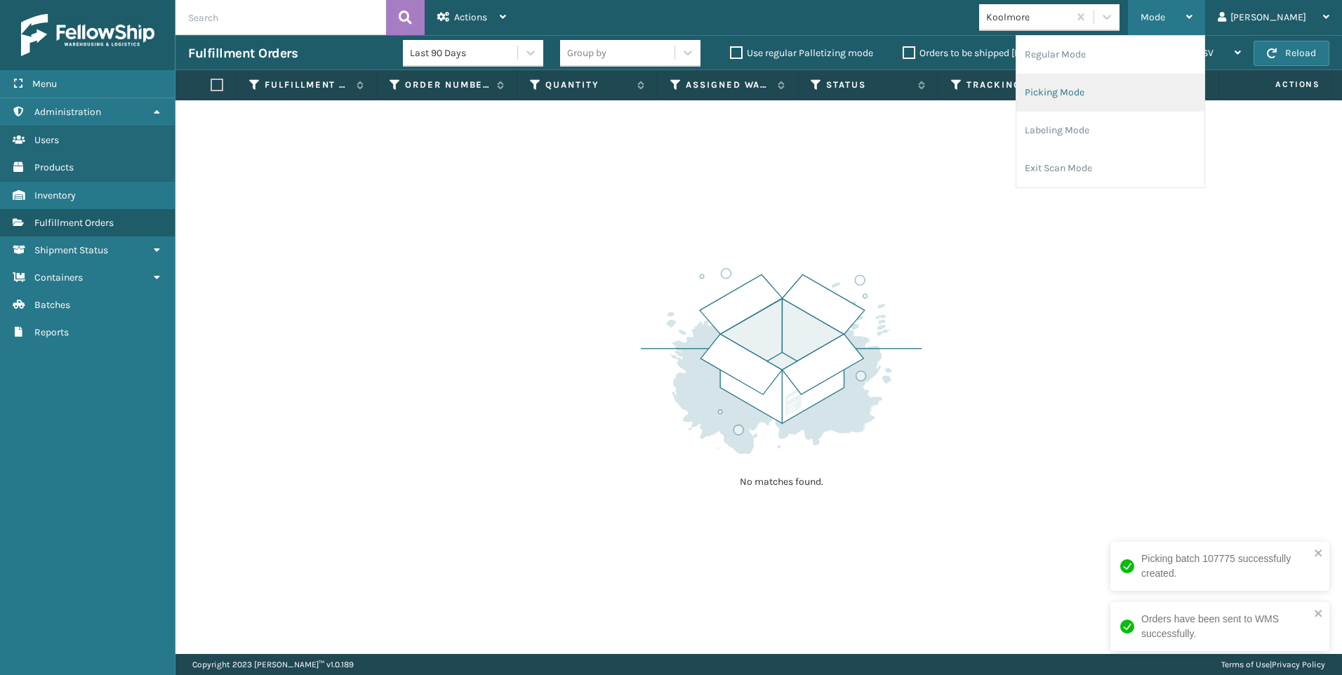
click at [1135, 95] on li "Picking Mode" at bounding box center [1111, 93] width 188 height 38
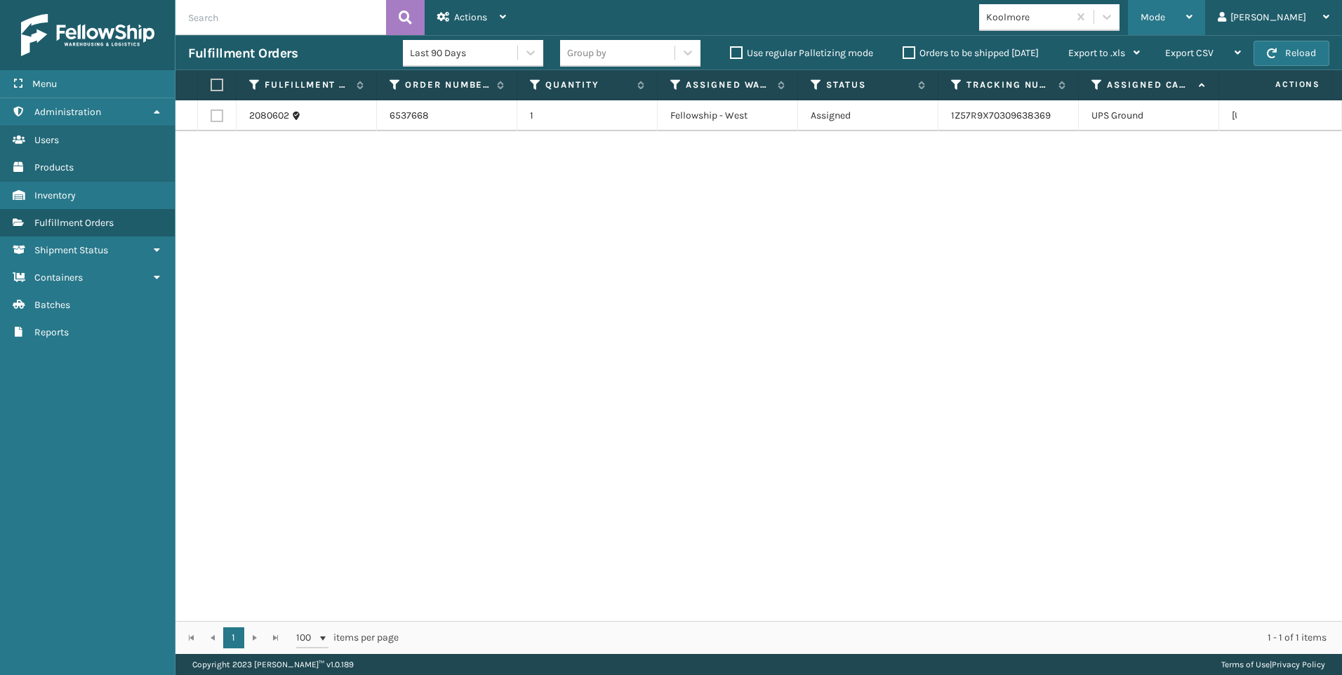
click at [1193, 11] on div "Mode" at bounding box center [1167, 17] width 52 height 35
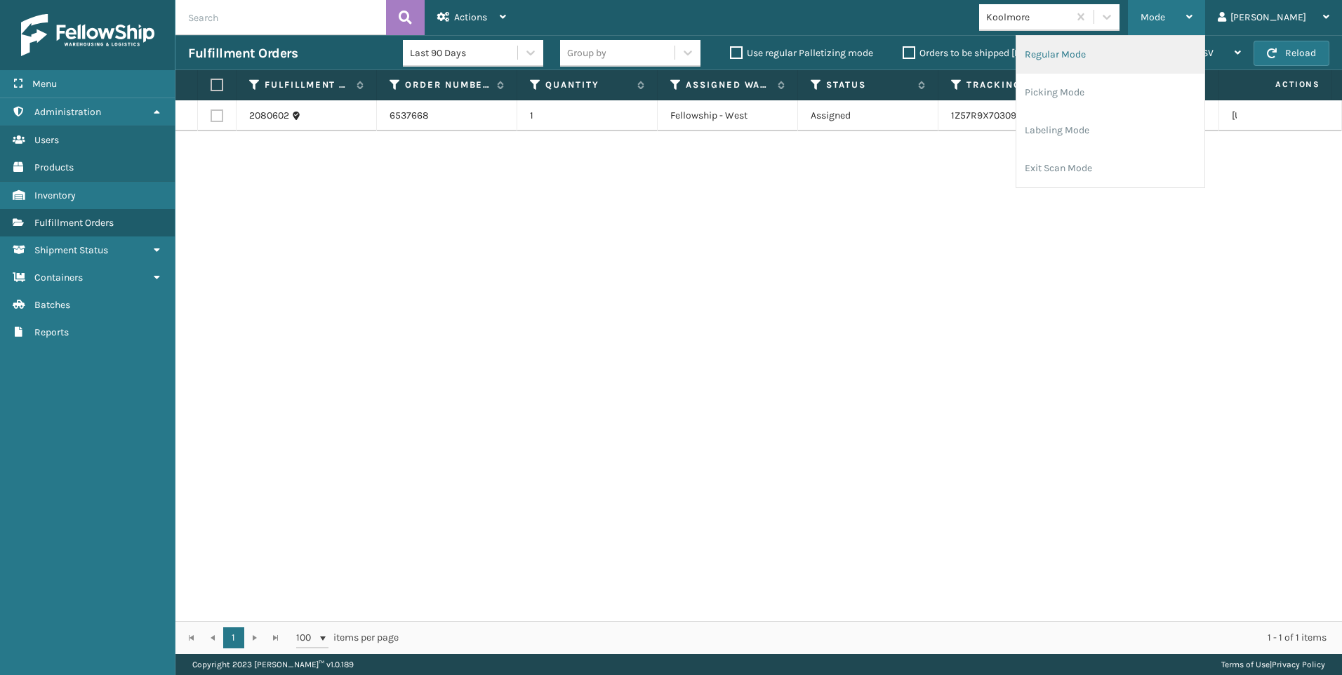
click at [1137, 67] on li "Regular Mode" at bounding box center [1111, 55] width 188 height 38
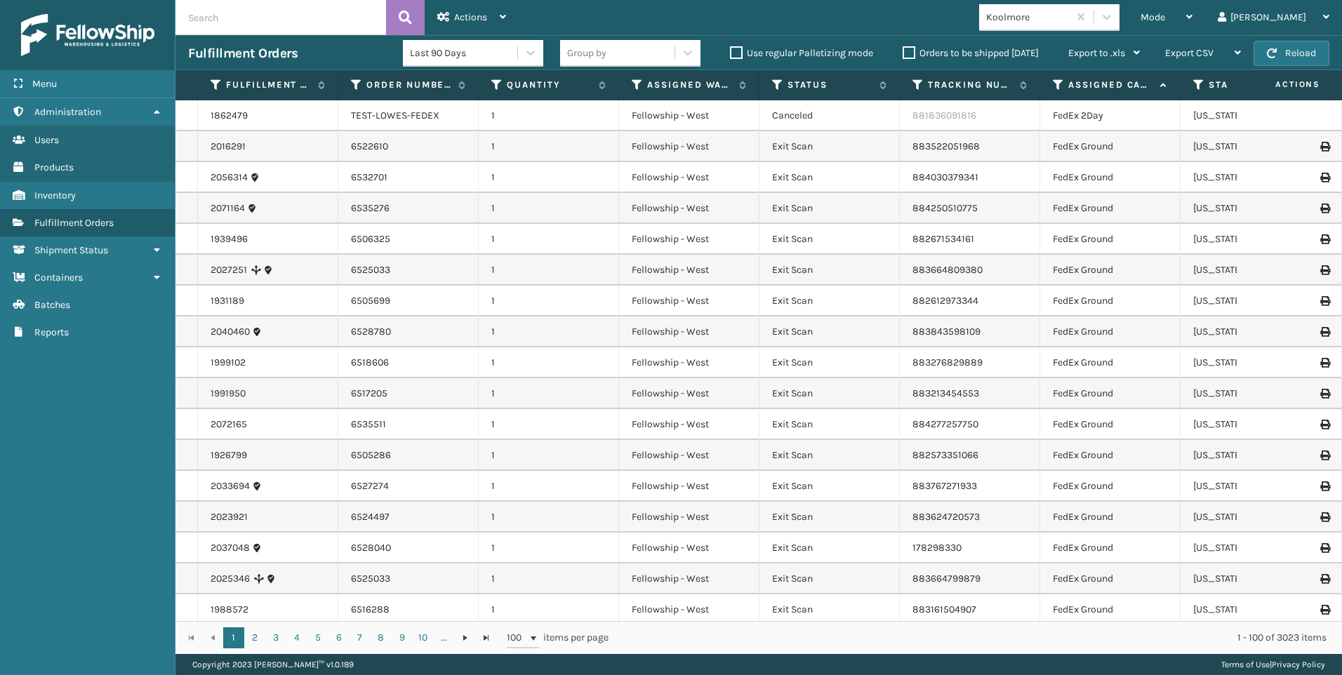
click at [246, 0] on input "text" at bounding box center [281, 17] width 211 height 35
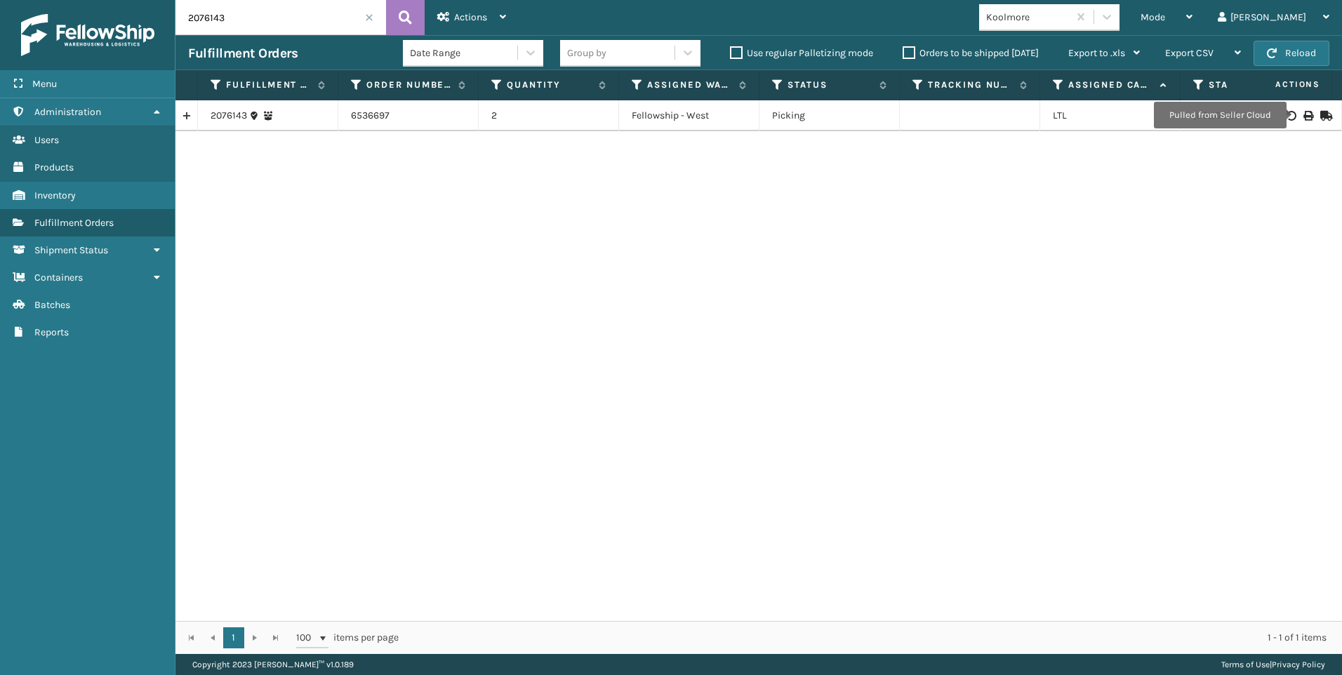
click at [1304, 115] on icon at bounding box center [1308, 116] width 8 height 10
drag, startPoint x: 223, startPoint y: 25, endPoint x: 144, endPoint y: 9, distance: 80.3
click at [147, 0] on div "Menu Administration Users Products Inventory Fulfillment Orders Shipment Status…" at bounding box center [671, 0] width 1342 height 0
click at [1304, 120] on icon at bounding box center [1308, 116] width 8 height 10
drag, startPoint x: 162, startPoint y: 22, endPoint x: 62, endPoint y: 21, distance: 100.4
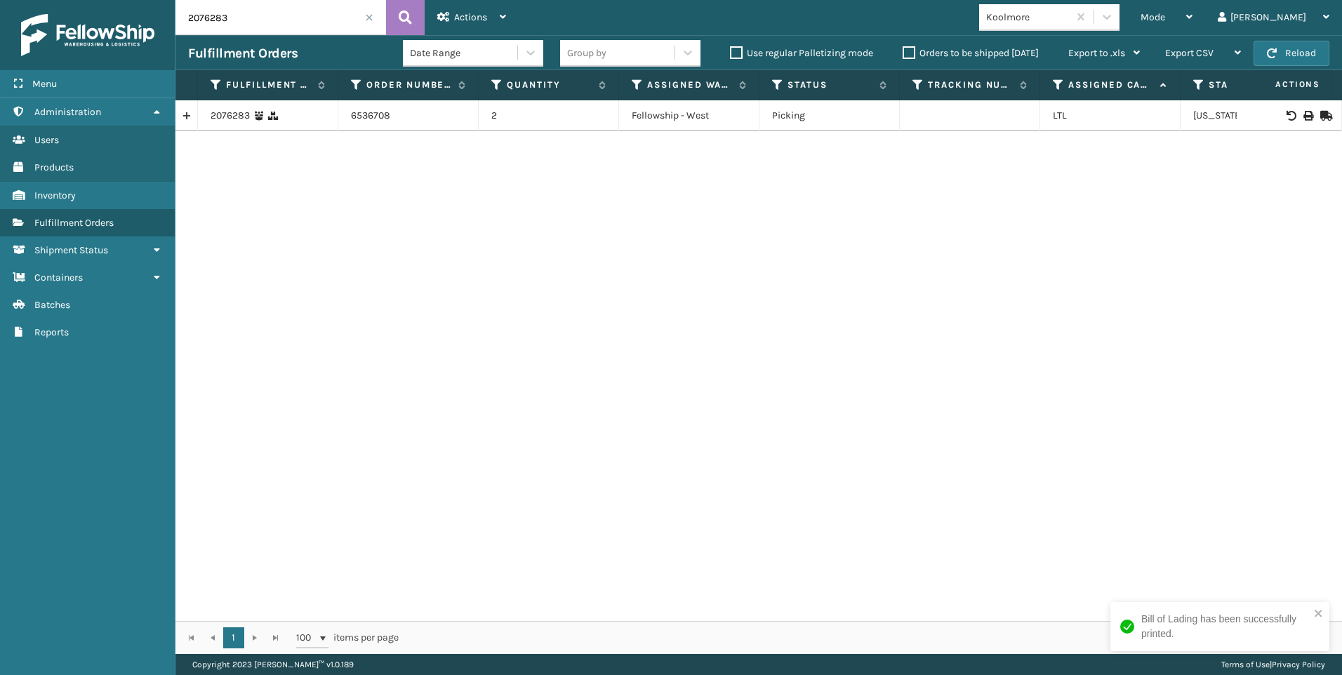
click at [69, 0] on div "Menu Administration Users Products Inventory Fulfillment Orders Shipment Status…" at bounding box center [671, 0] width 1342 height 0
click at [1307, 114] on div at bounding box center [1289, 116] width 79 height 10
click at [1304, 111] on icon at bounding box center [1308, 116] width 8 height 10
drag, startPoint x: 241, startPoint y: 17, endPoint x: 48, endPoint y: 25, distance: 192.5
click at [48, 0] on div "Menu Administration Users Products Inventory Fulfillment Orders Shipment Status…" at bounding box center [671, 0] width 1342 height 0
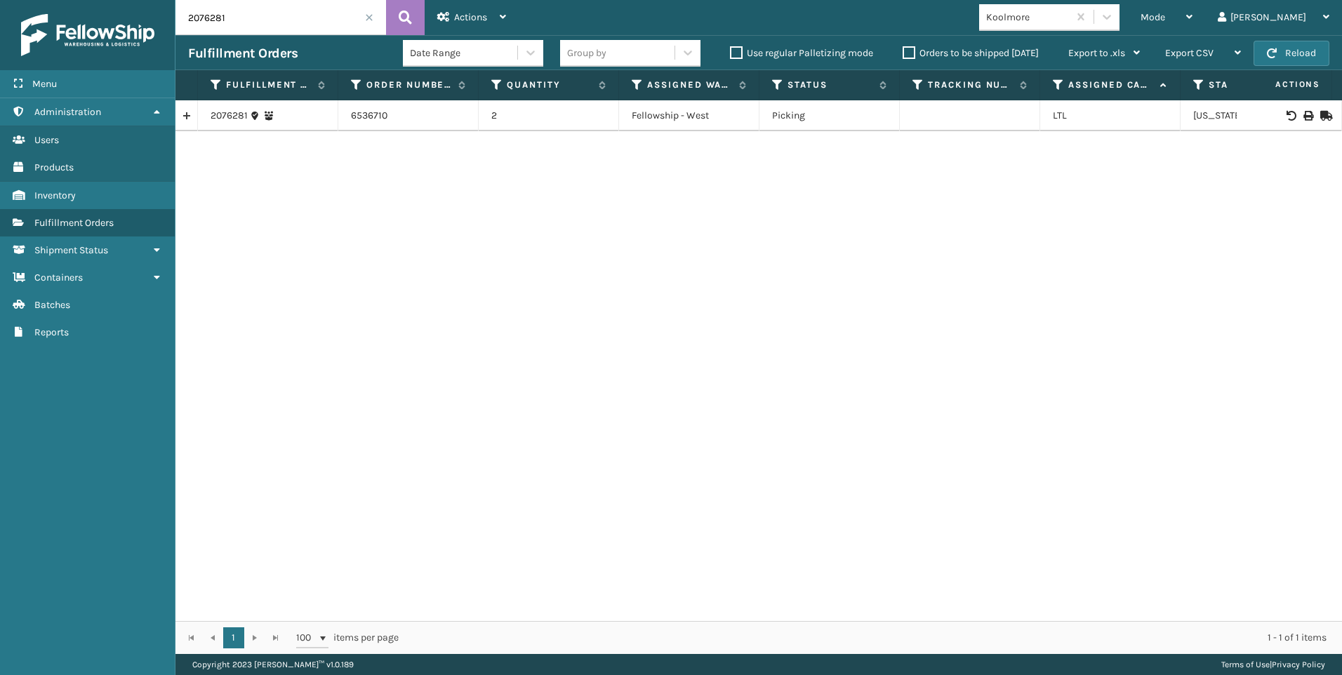
click at [1304, 115] on icon at bounding box center [1308, 116] width 8 height 10
drag, startPoint x: 232, startPoint y: 2, endPoint x: 136, endPoint y: 7, distance: 96.3
click at [138, 0] on div "Menu Administration Users Products Inventory Fulfillment Orders Shipment Status…" at bounding box center [671, 0] width 1342 height 0
click at [1305, 113] on div at bounding box center [1289, 116] width 79 height 10
click at [1304, 117] on icon at bounding box center [1308, 116] width 8 height 10
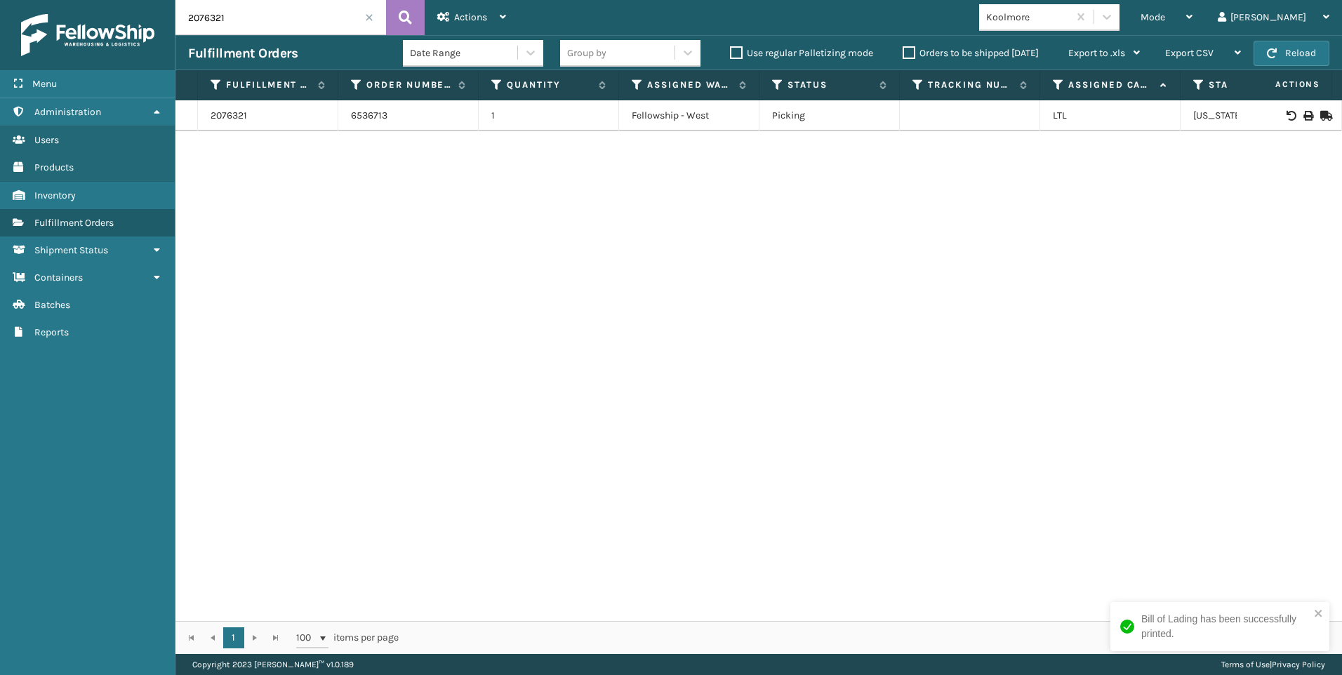
drag, startPoint x: 260, startPoint y: 18, endPoint x: 125, endPoint y: 15, distance: 135.5
click at [151, 0] on div "Menu Administration Users Products Inventory Fulfillment Orders Shipment Status…" at bounding box center [671, 0] width 1342 height 0
click at [1304, 111] on icon at bounding box center [1308, 116] width 8 height 10
drag, startPoint x: 242, startPoint y: 17, endPoint x: 0, endPoint y: 31, distance: 241.9
click at [0, 31] on html "Bill of Lading has been successfully printed. Menu Reports Administration Repor…" at bounding box center [671, 337] width 1342 height 675
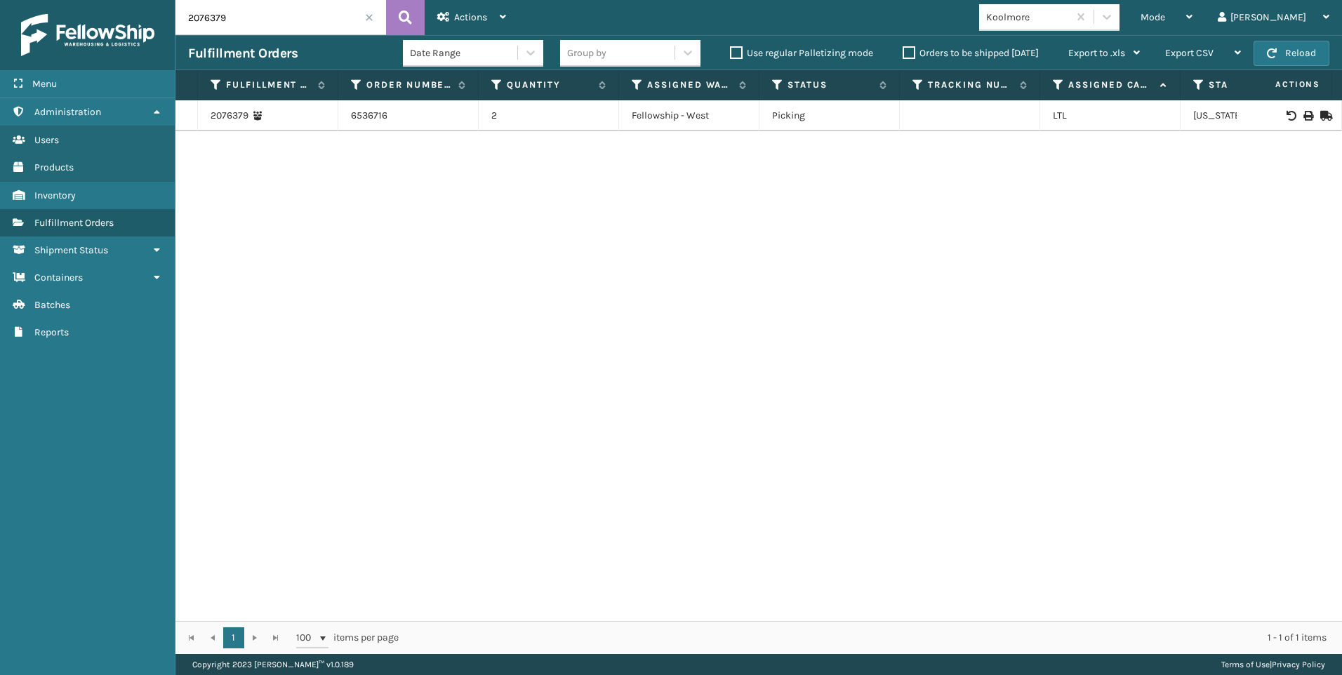
click at [1302, 123] on td at bounding box center [1289, 115] width 105 height 31
click at [1304, 117] on icon at bounding box center [1308, 116] width 8 height 10
click at [237, 30] on input "2076379" at bounding box center [281, 17] width 211 height 35
drag, startPoint x: 237, startPoint y: 30, endPoint x: 225, endPoint y: 30, distance: 11.2
click at [237, 30] on input "2076379" at bounding box center [281, 17] width 211 height 35
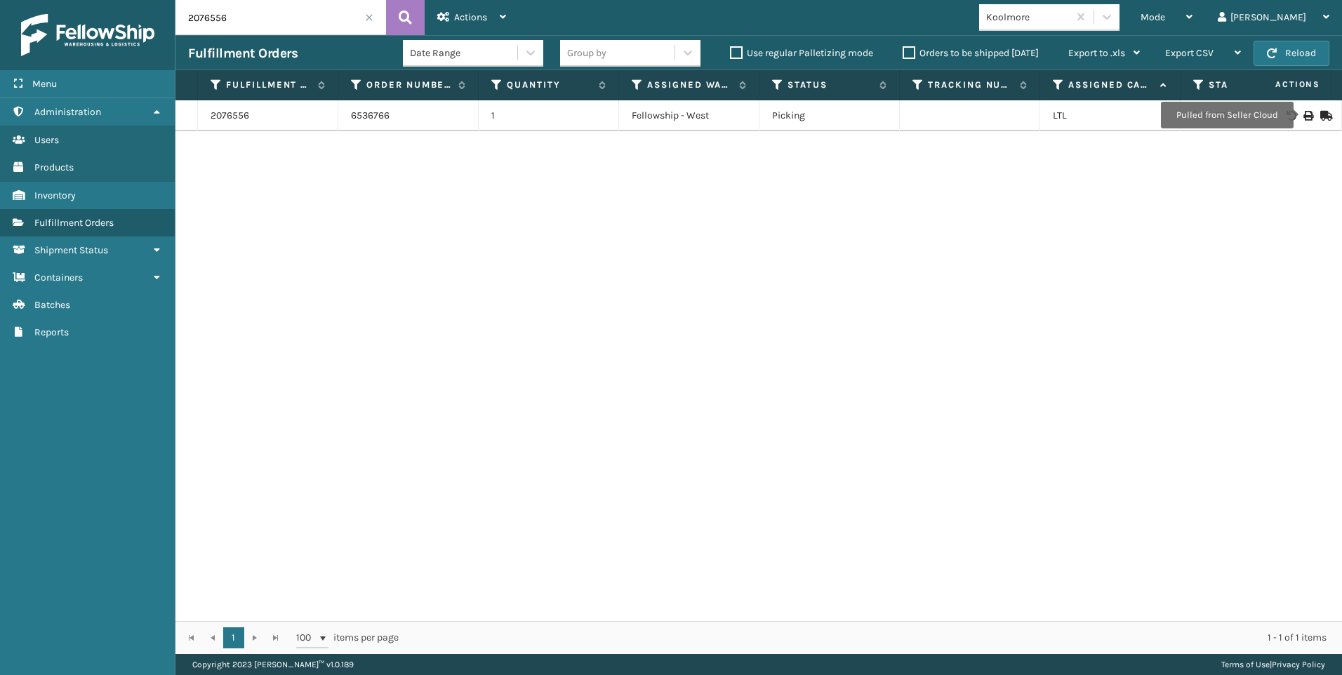
click at [1304, 114] on icon at bounding box center [1308, 116] width 8 height 10
drag, startPoint x: 235, startPoint y: 18, endPoint x: 150, endPoint y: 18, distance: 85.0
click at [164, 0] on div "Menu Reports Administration Reports Users Reports Products Reports Inventory Re…" at bounding box center [671, 0] width 1342 height 0
click at [1304, 114] on icon at bounding box center [1308, 116] width 8 height 10
drag, startPoint x: 244, startPoint y: 29, endPoint x: 111, endPoint y: 44, distance: 133.5
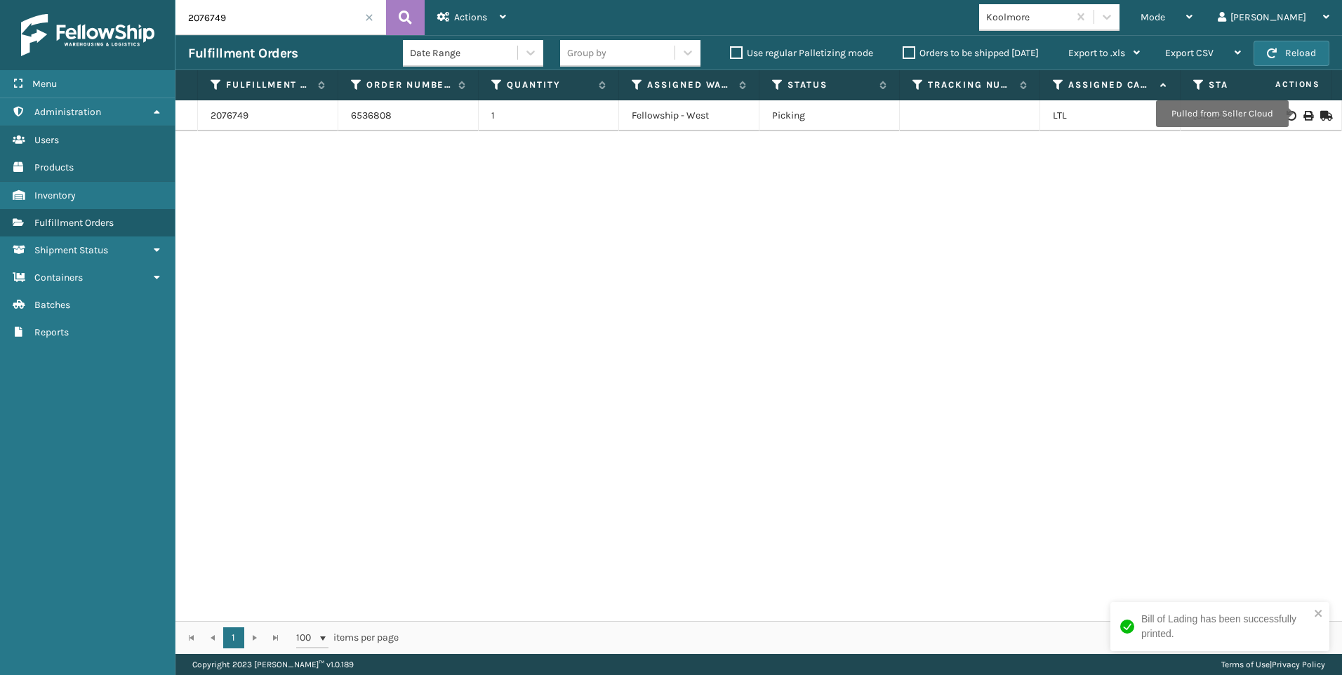
click at [121, 0] on div "Menu Reports Administration Reports Users Reports Products Reports Inventory Re…" at bounding box center [671, 0] width 1342 height 0
click at [1304, 115] on icon at bounding box center [1308, 116] width 8 height 10
drag, startPoint x: 244, startPoint y: 20, endPoint x: 93, endPoint y: 2, distance: 152.0
click at [99, 0] on div "Menu Reports Administration Reports Users Reports Products Reports Inventory Re…" at bounding box center [671, 0] width 1342 height 0
click at [1304, 114] on icon at bounding box center [1308, 116] width 8 height 10
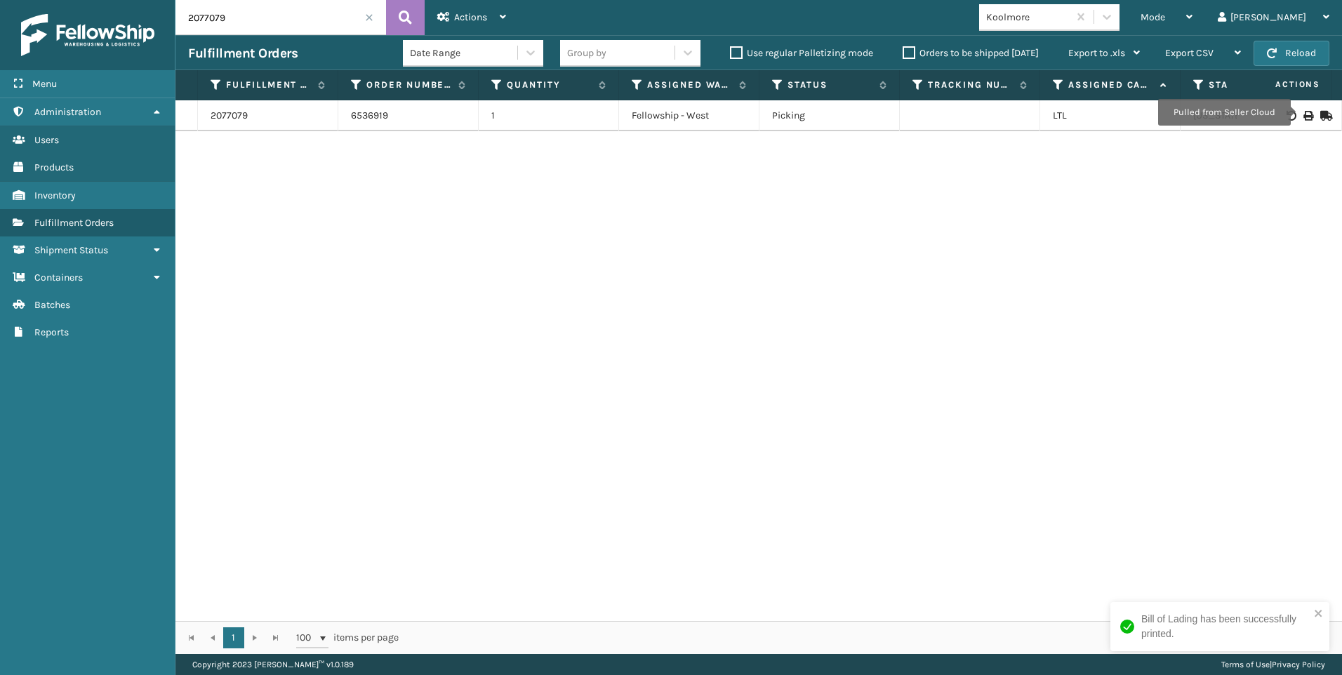
drag, startPoint x: 251, startPoint y: 22, endPoint x: 8, endPoint y: 18, distance: 243.0
click at [62, 0] on div "Menu Reports Administration Reports Users Reports Products Reports Inventory Re…" at bounding box center [671, 0] width 1342 height 0
click at [1304, 111] on icon at bounding box center [1308, 116] width 8 height 10
drag, startPoint x: 216, startPoint y: 21, endPoint x: 122, endPoint y: 26, distance: 94.2
click at [138, 0] on div "Menu Reports Administration Reports Users Reports Products Reports Inventory Re…" at bounding box center [671, 0] width 1342 height 0
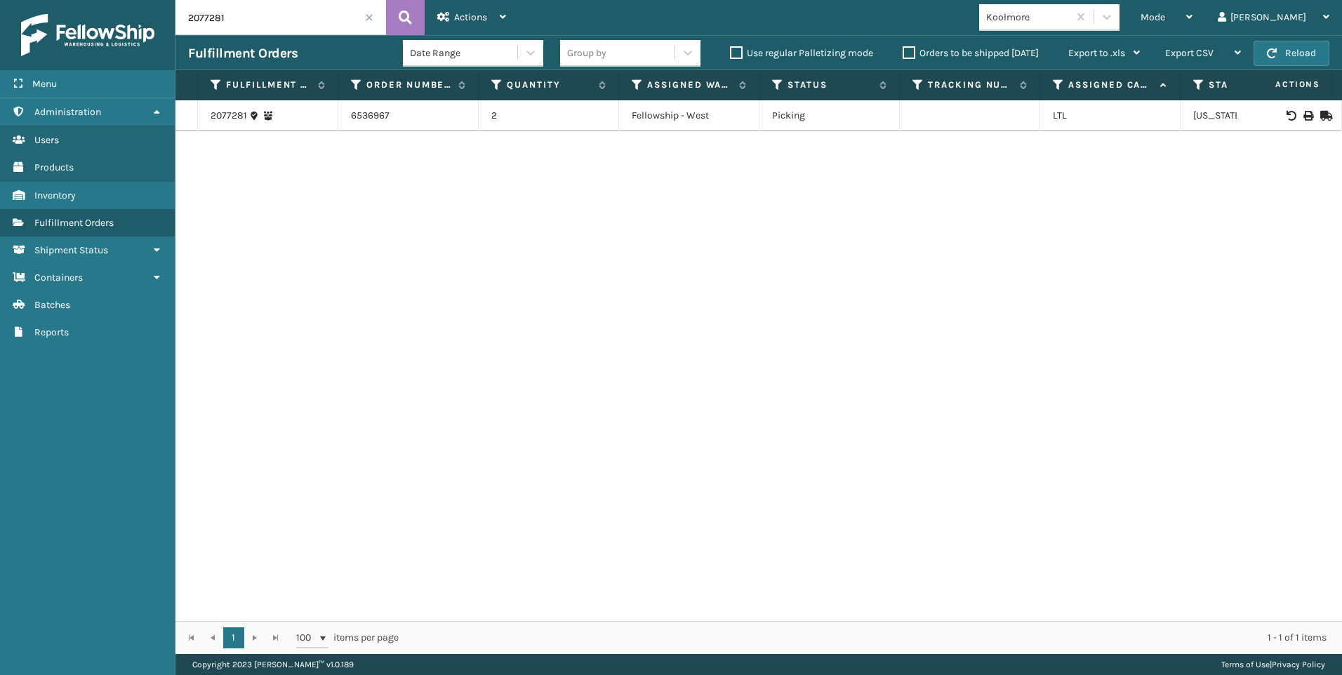
click at [1298, 109] on td at bounding box center [1289, 115] width 105 height 31
click at [1304, 112] on icon at bounding box center [1308, 116] width 8 height 10
drag, startPoint x: 246, startPoint y: 13, endPoint x: 39, endPoint y: 29, distance: 207.7
click at [110, 0] on div "Menu Reports Administration Reports Users Reports Products Reports Inventory Re…" at bounding box center [671, 0] width 1342 height 0
click at [1304, 114] on icon at bounding box center [1308, 116] width 8 height 10
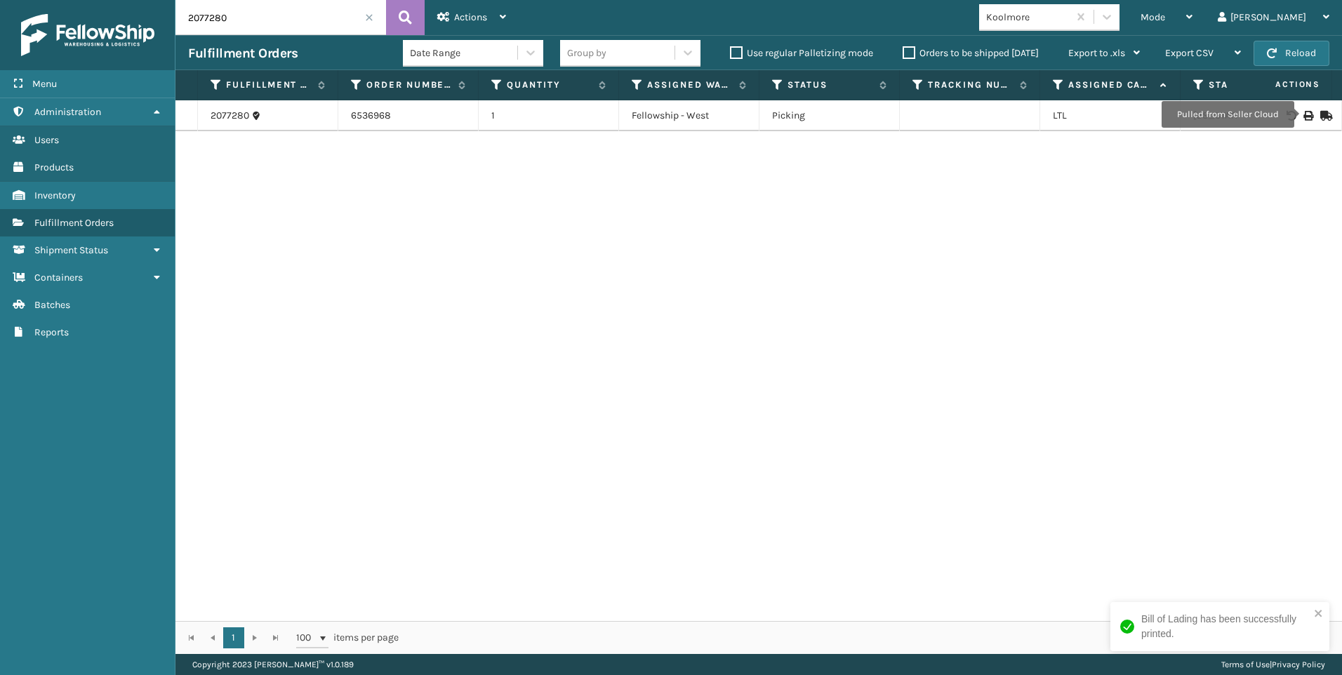
drag, startPoint x: 249, startPoint y: 13, endPoint x: 72, endPoint y: 16, distance: 177.0
click at [100, 0] on div "Menu Reports Administration Reports Users Reports Products Reports Inventory Re…" at bounding box center [671, 0] width 1342 height 0
click at [1304, 116] on icon at bounding box center [1308, 116] width 8 height 10
drag, startPoint x: 205, startPoint y: 10, endPoint x: 187, endPoint y: 10, distance: 18.3
click at [187, 10] on input "2077282" at bounding box center [281, 17] width 211 height 35
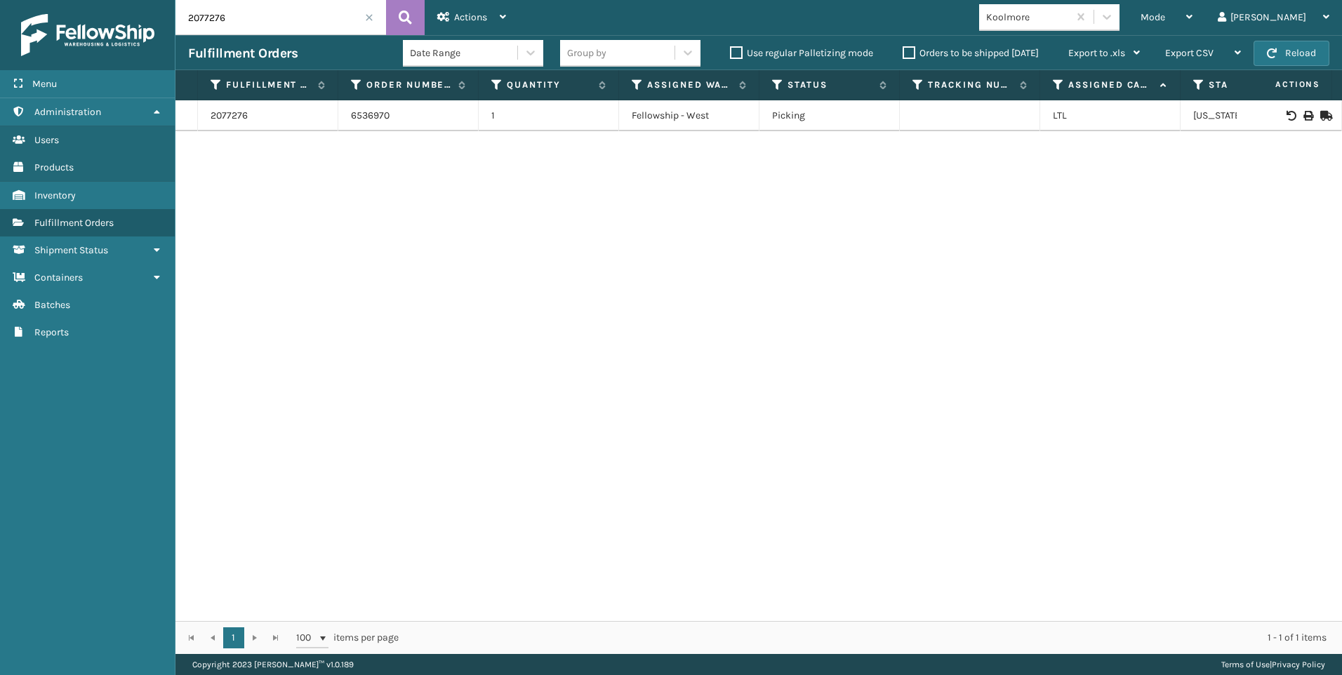
click at [1297, 110] on td at bounding box center [1289, 115] width 105 height 31
click at [1304, 117] on icon at bounding box center [1308, 116] width 8 height 10
drag, startPoint x: 242, startPoint y: 22, endPoint x: 39, endPoint y: 15, distance: 203.0
click at [49, 0] on div "Menu Reports Administration Reports Users Reports Products Reports Inventory Re…" at bounding box center [671, 0] width 1342 height 0
click at [1292, 112] on div at bounding box center [1289, 116] width 79 height 10
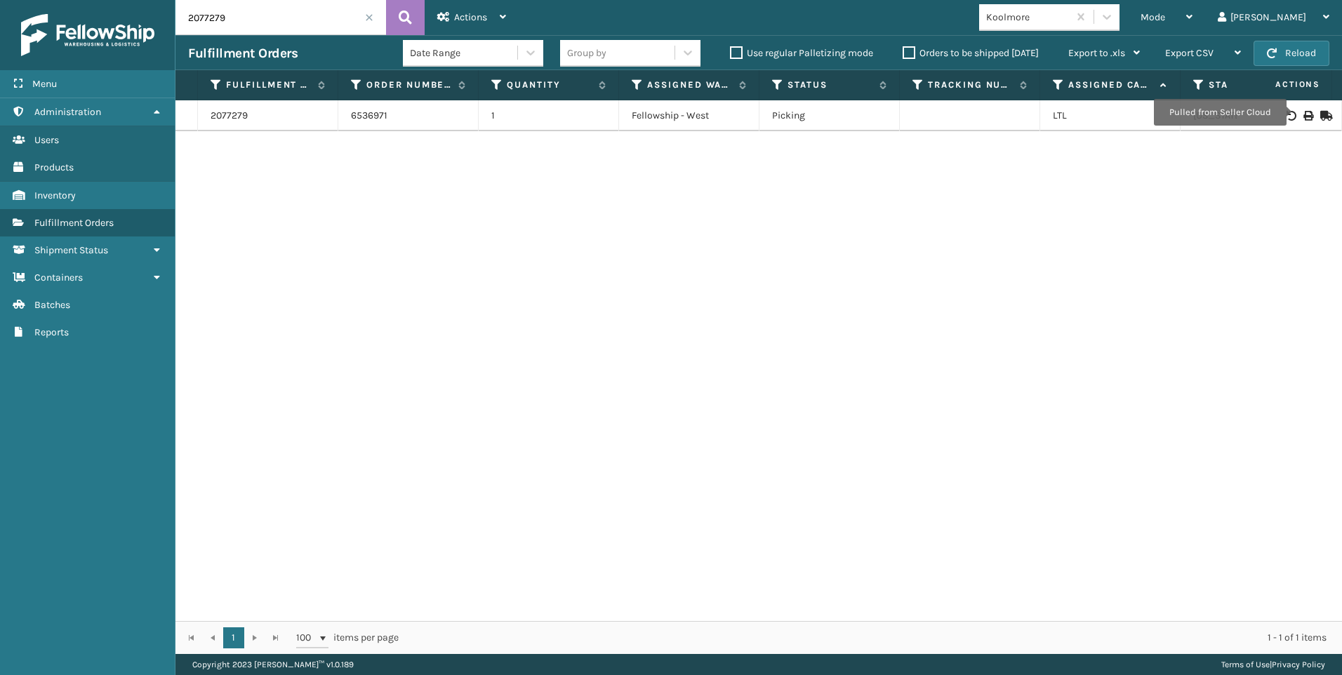
click at [1304, 112] on icon at bounding box center [1308, 116] width 8 height 10
drag, startPoint x: 266, startPoint y: 19, endPoint x: 0, endPoint y: 24, distance: 266.1
click at [0, 26] on html "Bill of Lading has been successfully printed. Menu Reports Administration Repor…" at bounding box center [671, 337] width 1342 height 675
click at [1304, 113] on icon at bounding box center [1308, 116] width 8 height 10
click at [293, 318] on div "2077404 6536983 1 Fellowship - West Picking LTL [US_STATE]" at bounding box center [759, 360] width 1167 height 521
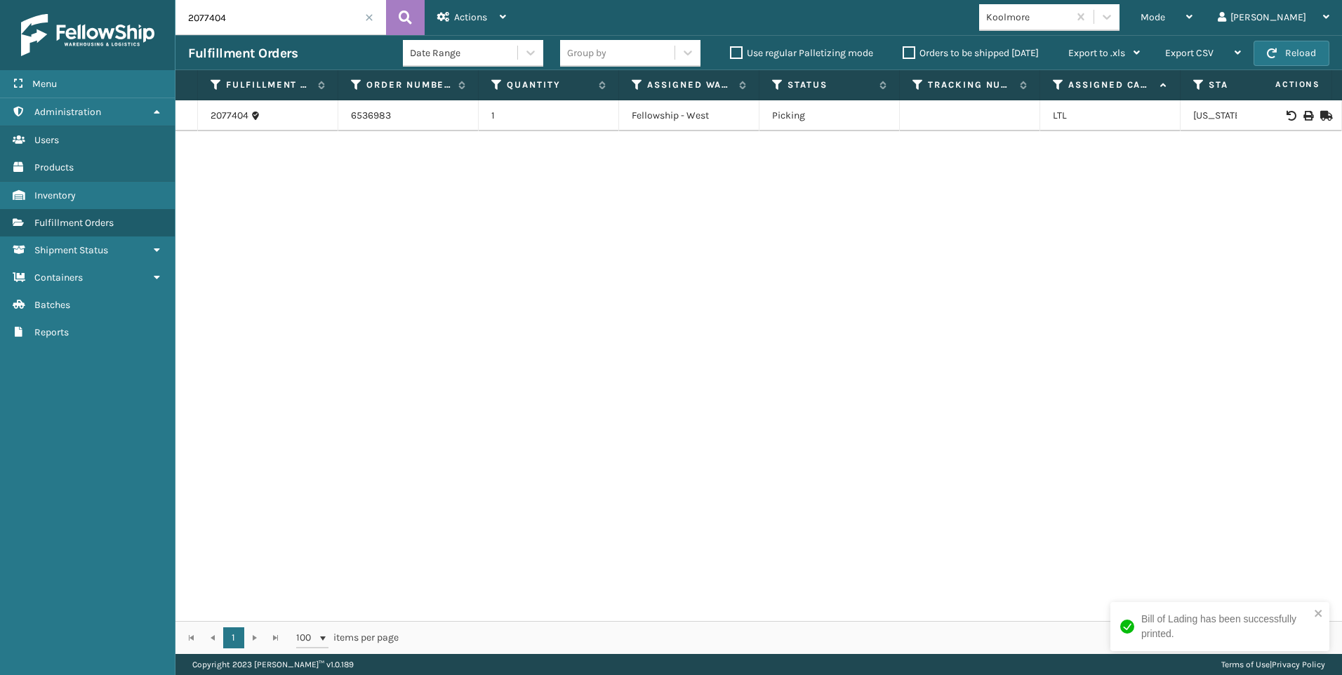
drag, startPoint x: 222, startPoint y: 27, endPoint x: 103, endPoint y: 48, distance: 120.5
click at [174, 0] on div "Menu Reports Administration Reports Users Reports Products Reports Inventory Re…" at bounding box center [671, 0] width 1342 height 0
click at [1304, 111] on icon at bounding box center [1308, 116] width 8 height 10
drag, startPoint x: 232, startPoint y: 28, endPoint x: 88, endPoint y: 29, distance: 143.9
click at [119, 0] on div "Menu Reports Administration Reports Users Reports Products Reports Inventory Re…" at bounding box center [671, 0] width 1342 height 0
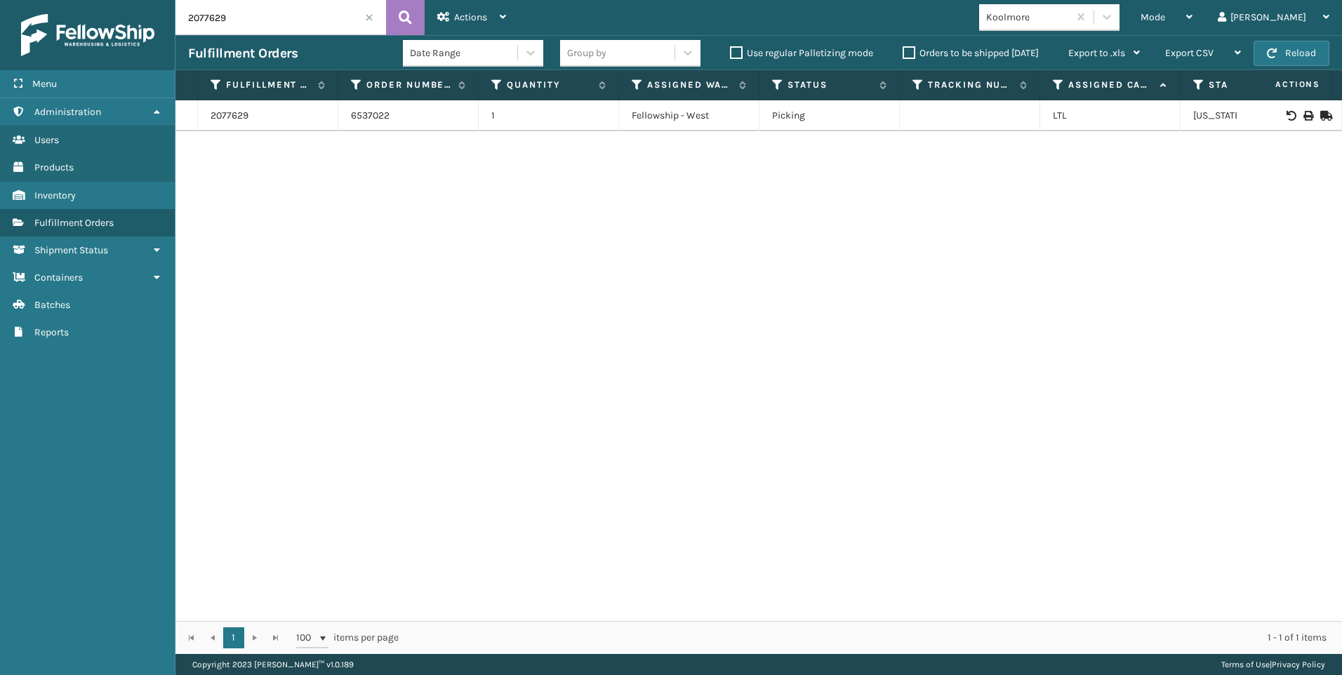
click at [1304, 119] on icon at bounding box center [1308, 116] width 8 height 10
drag, startPoint x: 254, startPoint y: 22, endPoint x: 128, endPoint y: 7, distance: 126.5
click at [132, 0] on div "Menu Reports Administration Reports Users Reports Products Reports Inventory Re…" at bounding box center [671, 0] width 1342 height 0
click at [1304, 115] on icon at bounding box center [1308, 116] width 8 height 10
drag, startPoint x: 222, startPoint y: 14, endPoint x: 112, endPoint y: 20, distance: 110.4
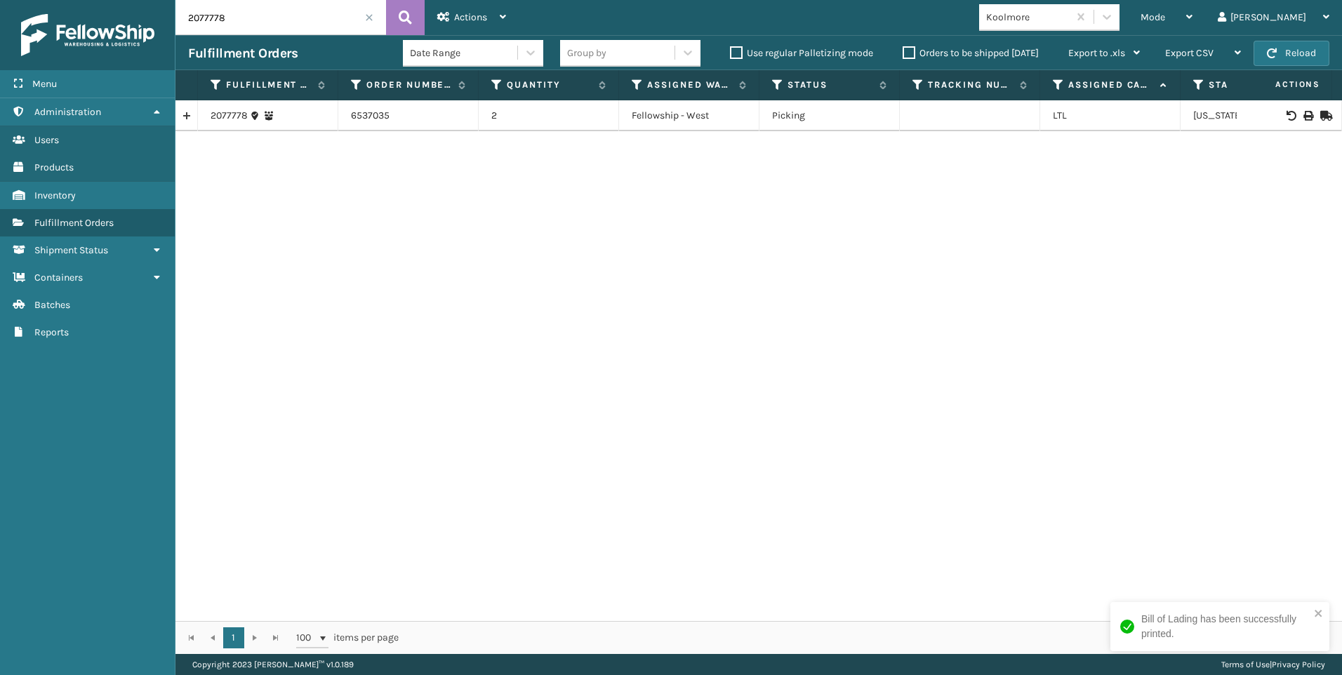
click at [113, 0] on div "Menu Reports Administration Reports Users Reports Products Reports Inventory Re…" at bounding box center [671, 0] width 1342 height 0
click at [1304, 114] on icon at bounding box center [1308, 116] width 8 height 10
drag, startPoint x: 256, startPoint y: 15, endPoint x: 49, endPoint y: 6, distance: 206.6
click at [53, 0] on div "Menu Reports Administration Reports Users Reports Products Reports Inventory Re…" at bounding box center [671, 0] width 1342 height 0
click at [1298, 107] on td at bounding box center [1289, 115] width 105 height 31
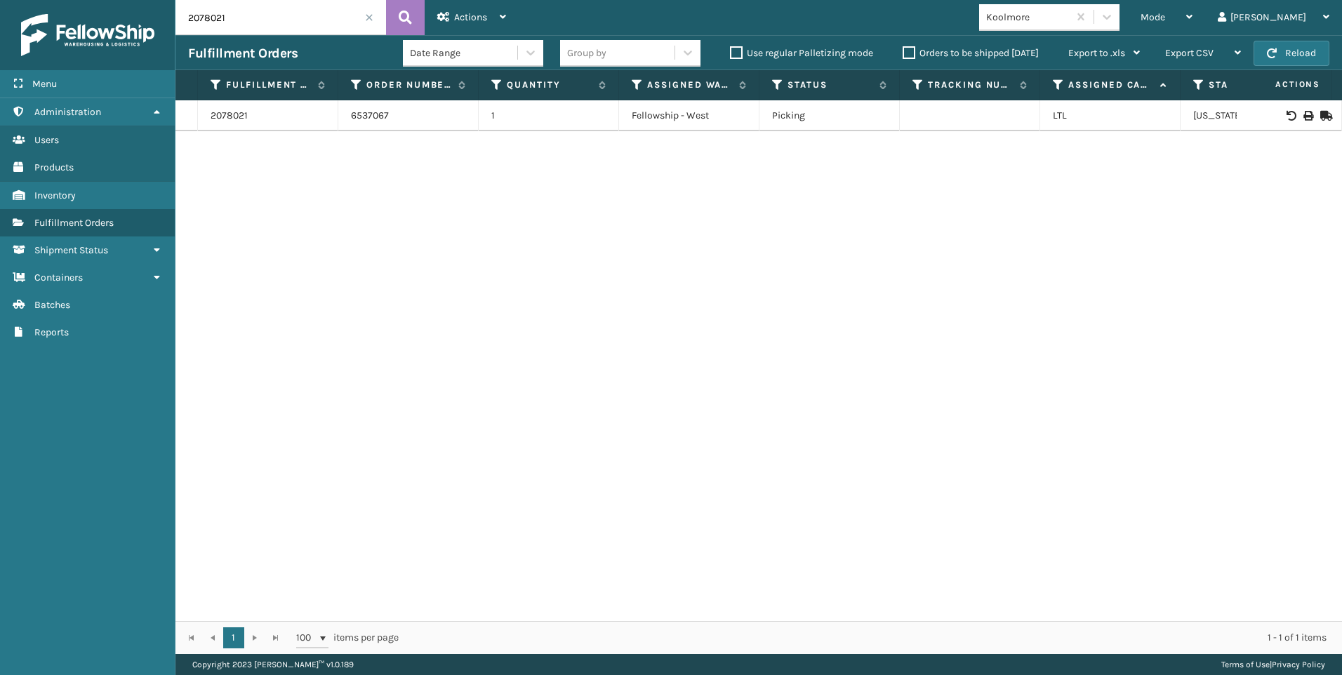
click at [1298, 110] on td at bounding box center [1289, 115] width 105 height 31
click at [1304, 115] on icon at bounding box center [1308, 116] width 8 height 10
drag, startPoint x: 227, startPoint y: 15, endPoint x: 88, endPoint y: 27, distance: 138.9
click at [105, 0] on div "Menu Reports Administration Reports Users Reports Products Reports Inventory Re…" at bounding box center [671, 0] width 1342 height 0
click at [1304, 119] on icon at bounding box center [1308, 116] width 8 height 10
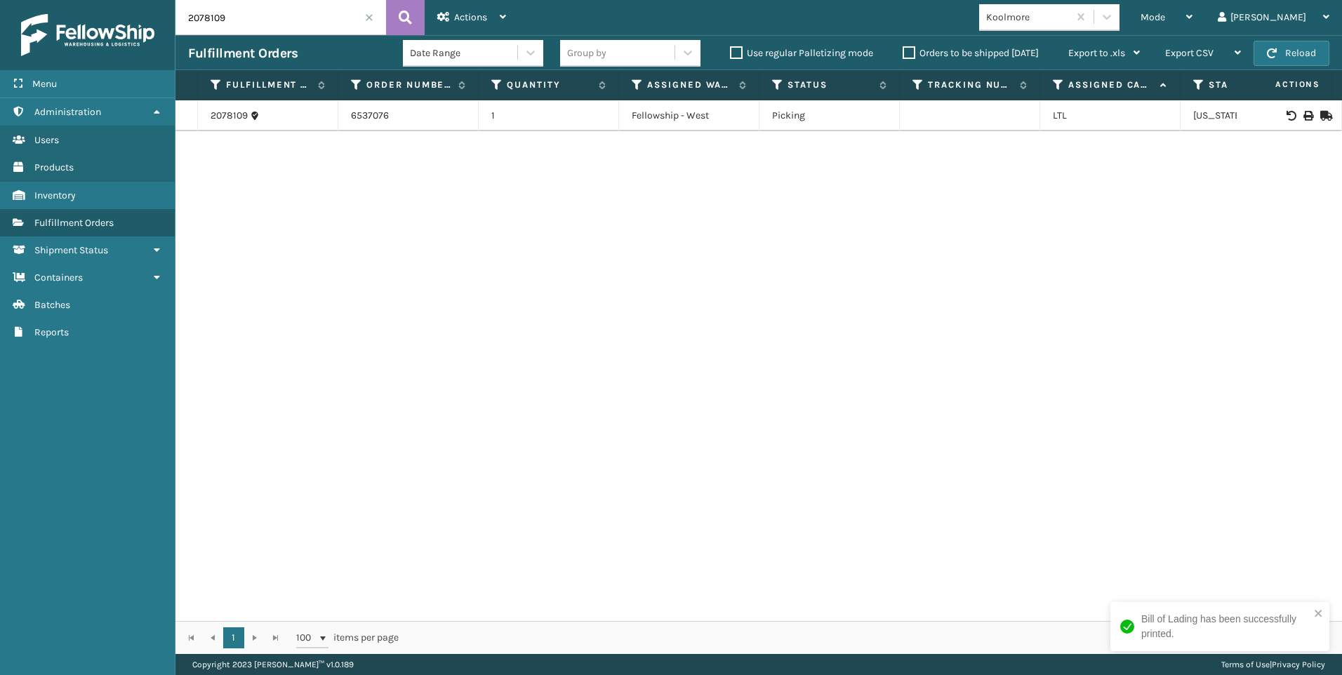
drag, startPoint x: 242, startPoint y: 23, endPoint x: 0, endPoint y: 50, distance: 243.7
click at [93, 0] on div "Menu Reports Administration Reports Users Reports Products Reports Inventory Re…" at bounding box center [671, 0] width 1342 height 0
click at [1301, 109] on td at bounding box center [1289, 115] width 105 height 31
click at [1304, 116] on icon at bounding box center [1308, 116] width 8 height 10
drag, startPoint x: 272, startPoint y: 20, endPoint x: 0, endPoint y: 22, distance: 271.7
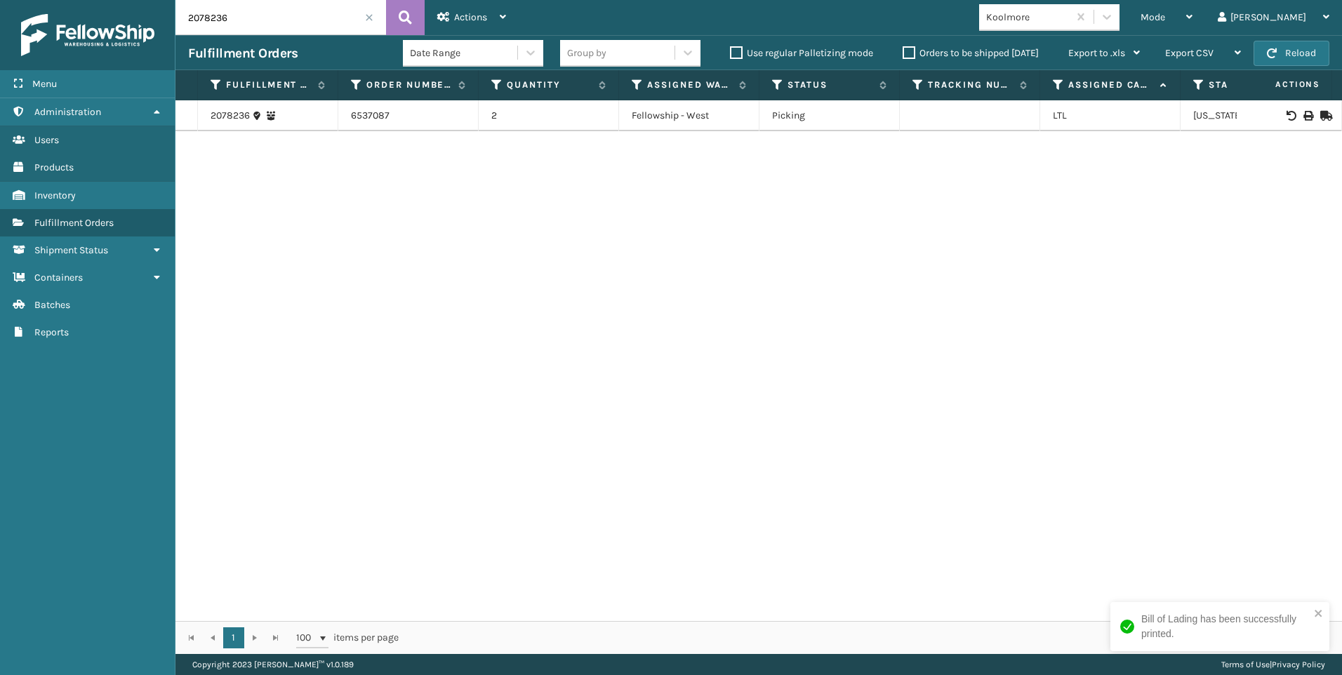
click at [5, 0] on div "Menu Reports Administration Reports Users Reports Products Reports Inventory Re…" at bounding box center [671, 0] width 1342 height 0
click at [1304, 116] on icon at bounding box center [1308, 116] width 8 height 10
drag, startPoint x: 88, startPoint y: 16, endPoint x: 0, endPoint y: 13, distance: 87.8
click at [20, 0] on div "Menu Reports Administration Reports Users Reports Products Reports Inventory Re…" at bounding box center [671, 0] width 1342 height 0
click at [1304, 120] on icon at bounding box center [1308, 116] width 8 height 10
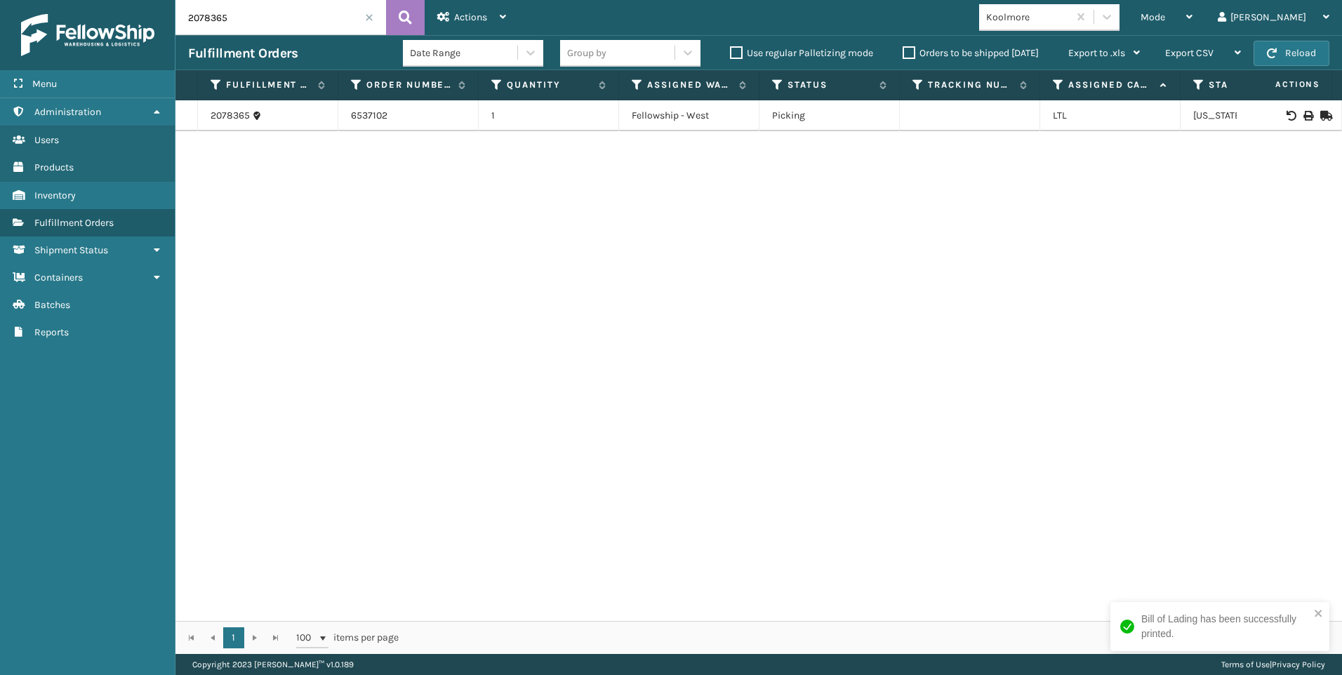
drag, startPoint x: 237, startPoint y: 22, endPoint x: 146, endPoint y: 18, distance: 90.6
click at [164, 0] on div "Menu Reports Administration Reports Users Reports Products Reports Inventory Re…" at bounding box center [671, 0] width 1342 height 0
click at [1304, 119] on icon at bounding box center [1308, 116] width 8 height 10
drag, startPoint x: 217, startPoint y: 15, endPoint x: 140, endPoint y: 19, distance: 76.6
click at [156, 0] on div "Menu Reports Administration Reports Users Reports Products Reports Inventory Re…" at bounding box center [671, 0] width 1342 height 0
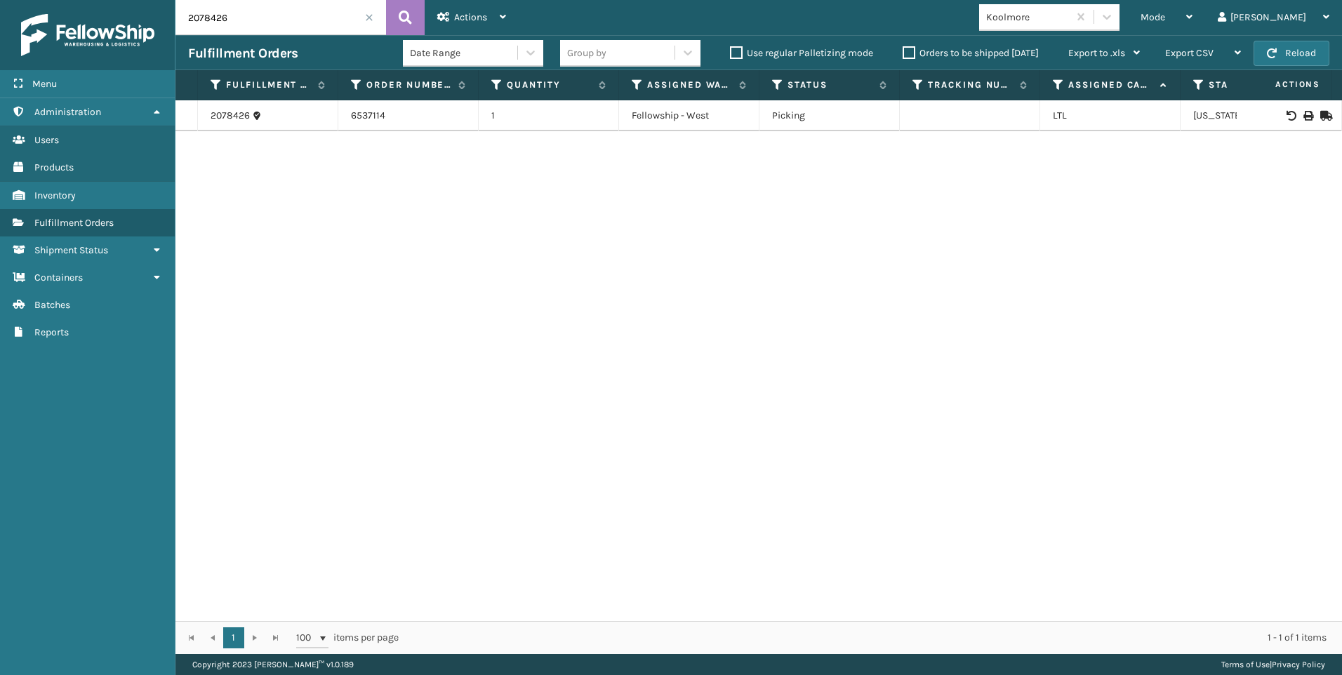
click at [1292, 113] on div at bounding box center [1289, 116] width 79 height 10
click at [1304, 112] on icon at bounding box center [1308, 116] width 8 height 10
drag, startPoint x: 250, startPoint y: 20, endPoint x: 0, endPoint y: 41, distance: 250.8
click at [24, 0] on div "Menu Reports Administration Reports Users Reports Products Reports Inventory Re…" at bounding box center [671, 0] width 1342 height 0
click at [1304, 111] on icon at bounding box center [1308, 116] width 8 height 10
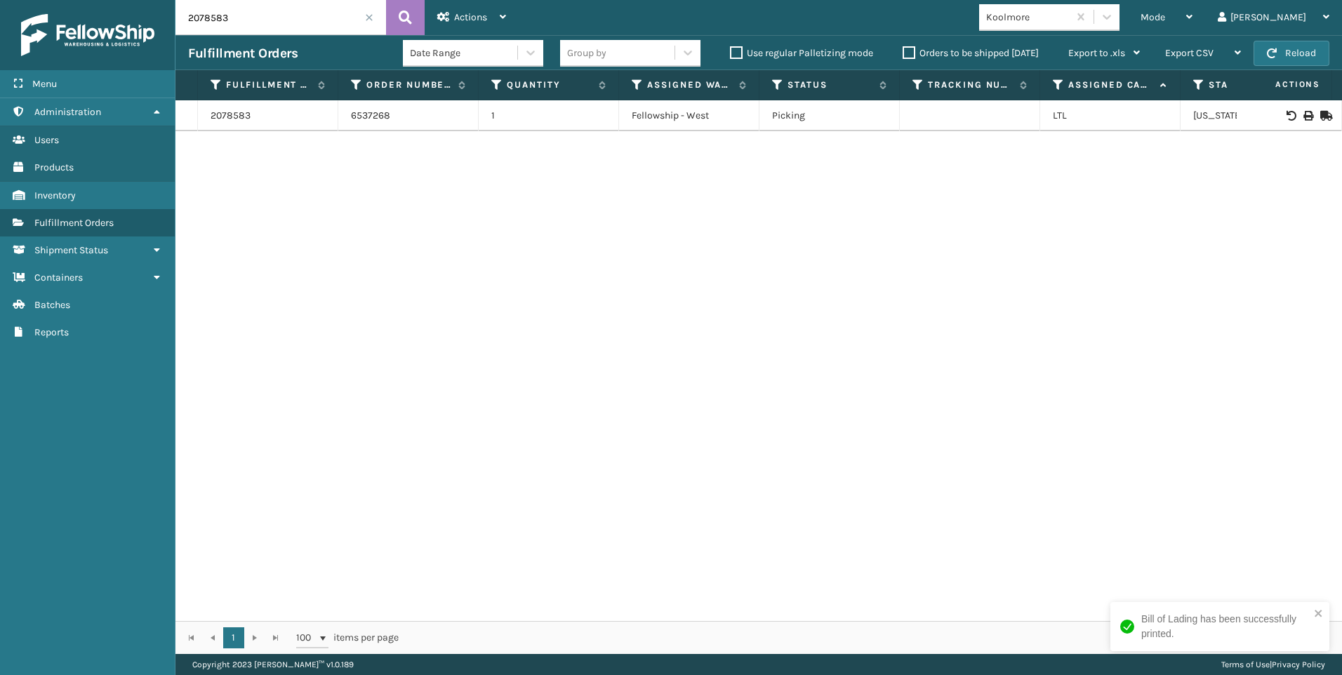
drag, startPoint x: 268, startPoint y: 11, endPoint x: 0, endPoint y: 21, distance: 267.7
click at [0, 19] on html "Bill of Lading has been successfully printed. Menu Reports Administration Repor…" at bounding box center [671, 337] width 1342 height 675
click at [1304, 114] on icon at bounding box center [1308, 116] width 8 height 10
click at [79, 0] on div "Menu Reports Administration Reports Users Reports Products Reports Inventory Re…" at bounding box center [671, 0] width 1342 height 0
drag, startPoint x: 1302, startPoint y: 110, endPoint x: 1298, endPoint y: 117, distance: 7.8
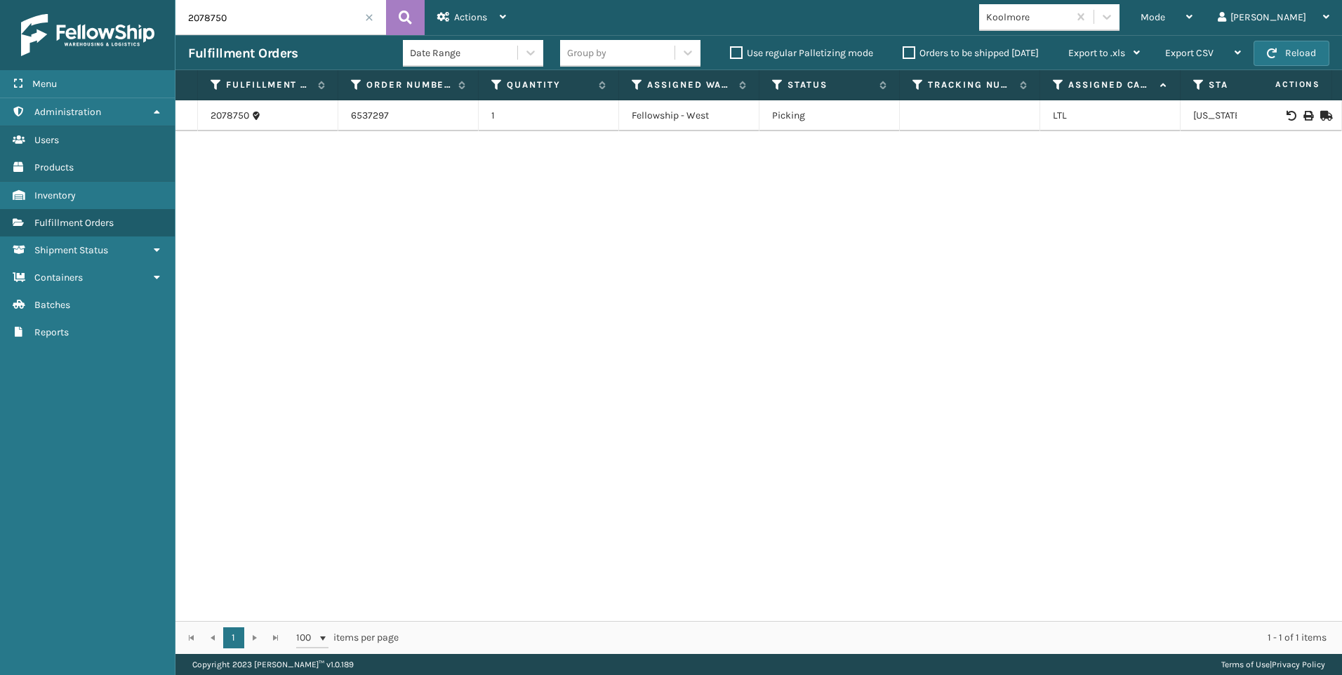
click at [1299, 115] on td at bounding box center [1289, 115] width 105 height 31
click at [1304, 120] on icon at bounding box center [1308, 116] width 8 height 10
drag, startPoint x: 244, startPoint y: 15, endPoint x: 29, endPoint y: 10, distance: 214.9
click at [38, 0] on div "Menu Reports Administration Reports Users Reports Products Reports Inventory Re…" at bounding box center [671, 0] width 1342 height 0
click at [1304, 120] on icon at bounding box center [1308, 116] width 8 height 10
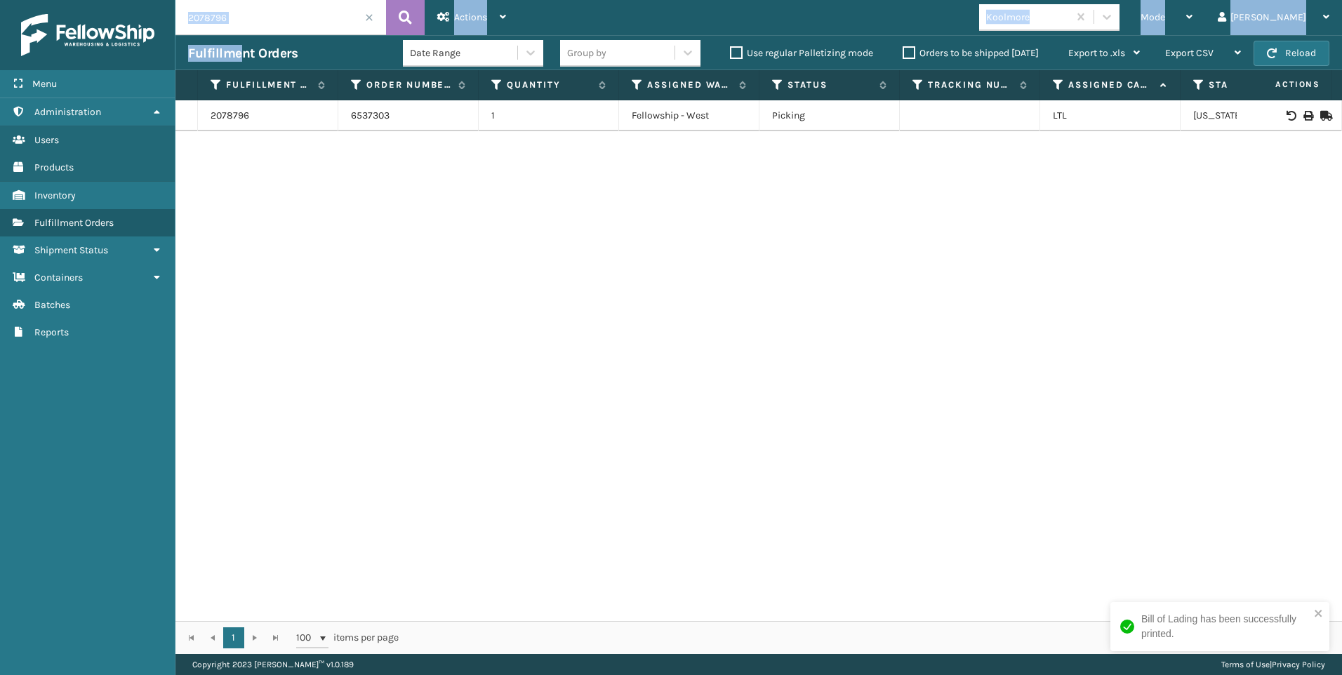
drag, startPoint x: 244, startPoint y: 34, endPoint x: 242, endPoint y: 22, distance: 12.3
click at [241, 33] on div "2078796 Actions Settings Remove All Filters Export Labels Bulk Print Close Out …" at bounding box center [759, 327] width 1167 height 654
click at [242, 17] on input "2078796" at bounding box center [281, 17] width 211 height 35
drag, startPoint x: 242, startPoint y: 17, endPoint x: 117, endPoint y: 10, distance: 125.9
click at [119, 0] on div "Menu Reports Administration Reports Users Reports Products Reports Inventory Re…" at bounding box center [671, 0] width 1342 height 0
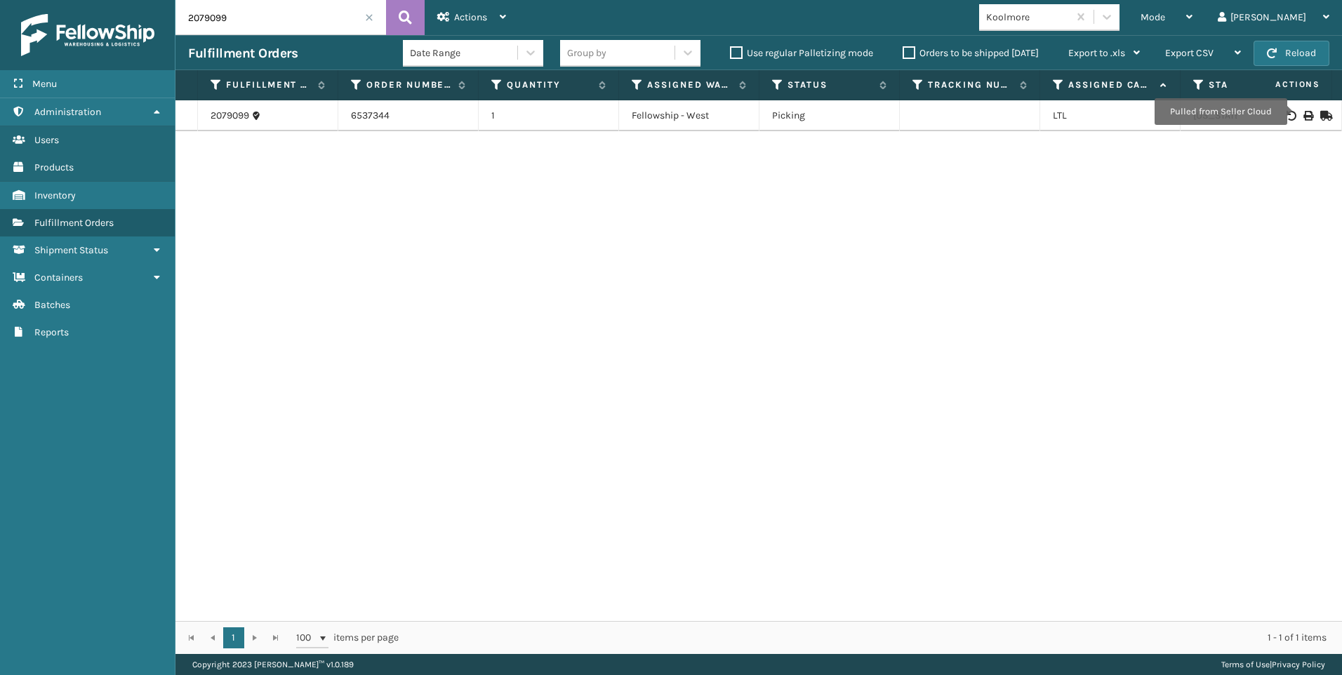
click at [1304, 112] on icon at bounding box center [1308, 116] width 8 height 10
click at [272, 37] on div "Fulfillment Orders Date Range Group by Use regular Palletizing mode Orders to b…" at bounding box center [759, 52] width 1167 height 35
drag, startPoint x: 260, startPoint y: 27, endPoint x: 0, endPoint y: 4, distance: 261.5
click at [48, 0] on div "Menu Reports Administration Reports Users Reports Products Reports Inventory Re…" at bounding box center [671, 0] width 1342 height 0
click at [1304, 114] on icon at bounding box center [1308, 116] width 8 height 10
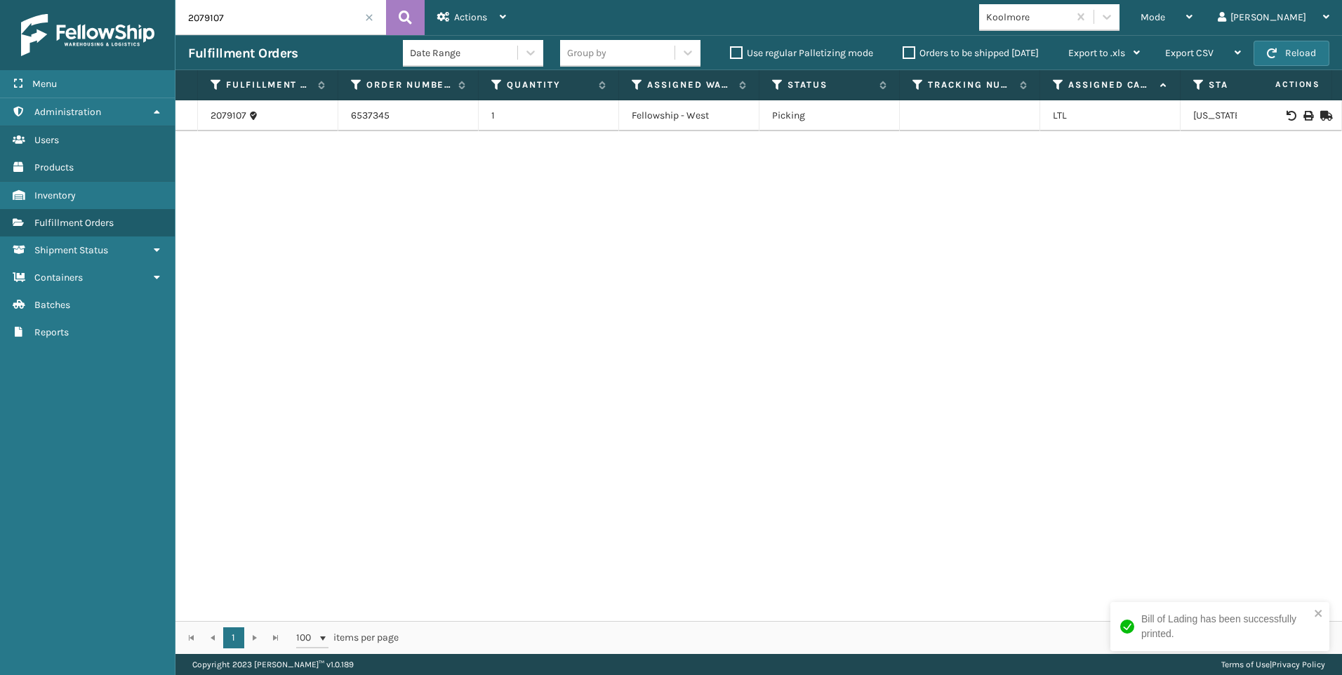
drag, startPoint x: 241, startPoint y: 22, endPoint x: 0, endPoint y: 58, distance: 243.5
click at [67, 0] on div "Menu Reports Administration Reports Users Reports Products Reports Inventory Re…" at bounding box center [671, 0] width 1342 height 0
click at [1304, 116] on icon at bounding box center [1308, 116] width 8 height 10
drag, startPoint x: 227, startPoint y: 18, endPoint x: 0, endPoint y: 18, distance: 227.5
click at [89, 0] on div "Menu Reports Administration Reports Users Reports Products Reports Inventory Re…" at bounding box center [671, 0] width 1342 height 0
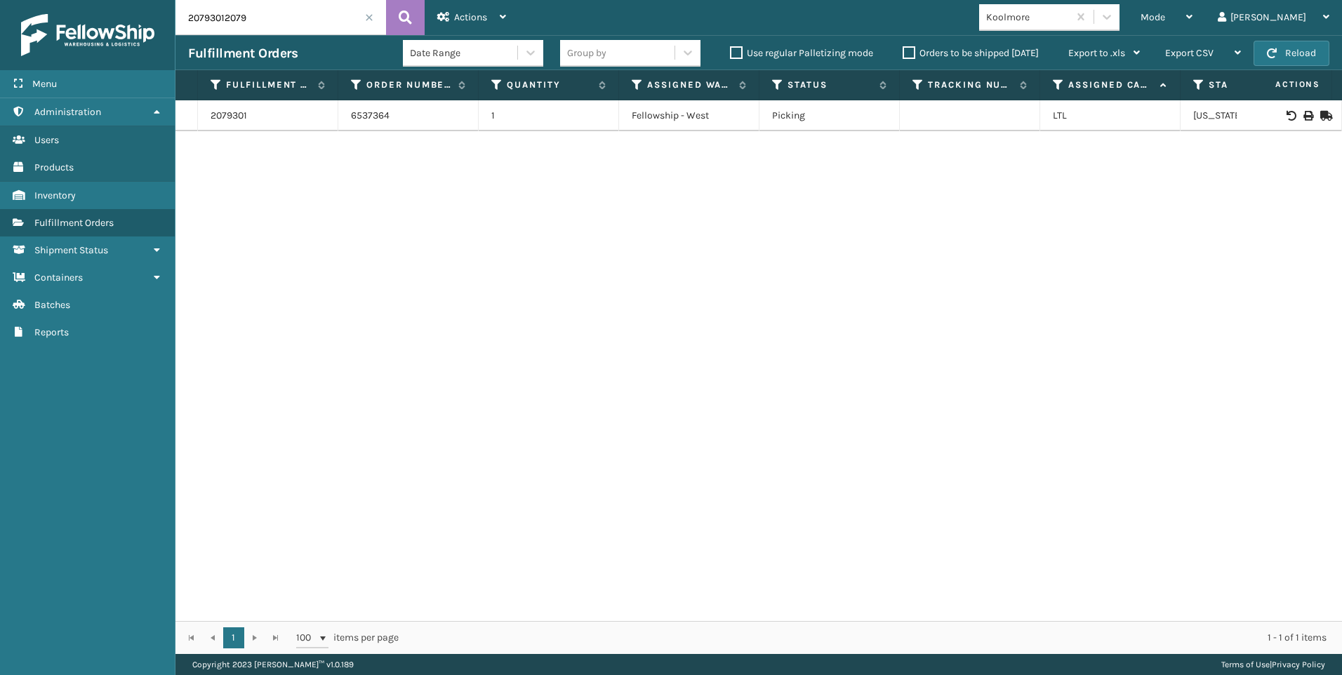
drag, startPoint x: 219, startPoint y: 20, endPoint x: 0, endPoint y: 46, distance: 220.7
click at [4, 0] on div "Menu Reports Administration Reports Users Reports Products Reports Inventory Re…" at bounding box center [671, 0] width 1342 height 0
click at [1304, 115] on icon at bounding box center [1308, 116] width 8 height 10
drag, startPoint x: 259, startPoint y: 29, endPoint x: 60, endPoint y: 23, distance: 199.5
click at [85, 0] on div "Menu Reports Administration Reports Users Reports Products Reports Inventory Re…" at bounding box center [671, 0] width 1342 height 0
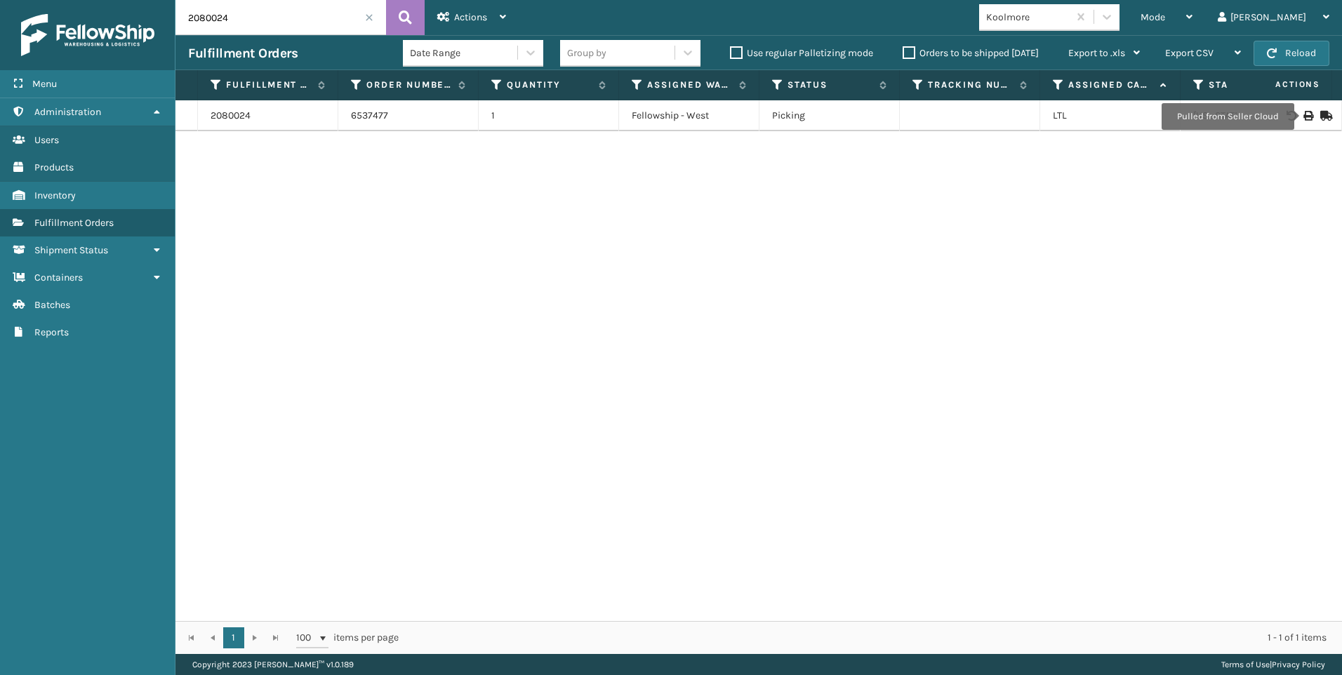
click at [1304, 117] on icon at bounding box center [1308, 116] width 8 height 10
drag, startPoint x: 134, startPoint y: 23, endPoint x: 59, endPoint y: 18, distance: 75.3
click at [60, 0] on div "Menu Reports Administration Reports Users Reports Products Reports Inventory Re…" at bounding box center [671, 0] width 1342 height 0
click at [1304, 112] on icon at bounding box center [1308, 116] width 8 height 10
drag, startPoint x: 192, startPoint y: 13, endPoint x: 129, endPoint y: 19, distance: 62.8
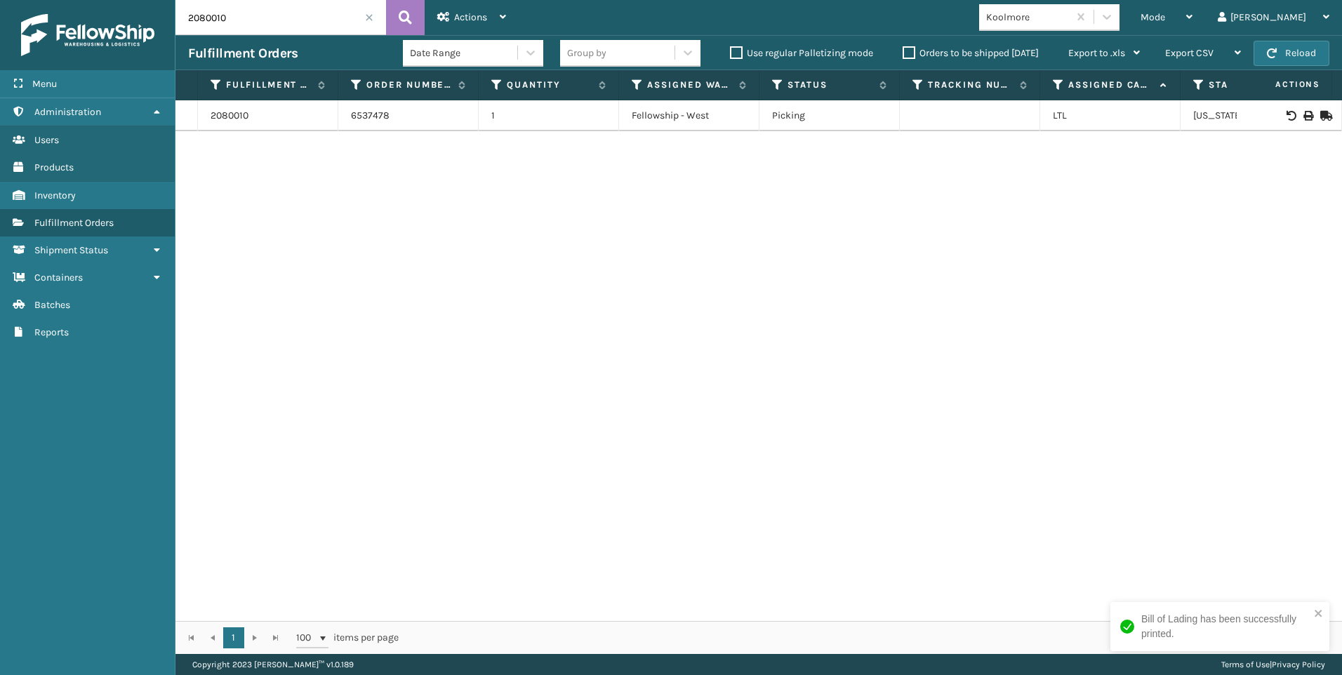
click at [138, 0] on div "Menu Reports Administration Reports Users Reports Products Reports Inventory Re…" at bounding box center [671, 0] width 1342 height 0
click at [1304, 119] on icon at bounding box center [1308, 116] width 8 height 10
drag, startPoint x: 230, startPoint y: 22, endPoint x: 67, endPoint y: 23, distance: 162.9
click at [96, 0] on div "Menu Reports Administration Reports Users Reports Products Reports Inventory Re…" at bounding box center [671, 0] width 1342 height 0
type input "2080727"
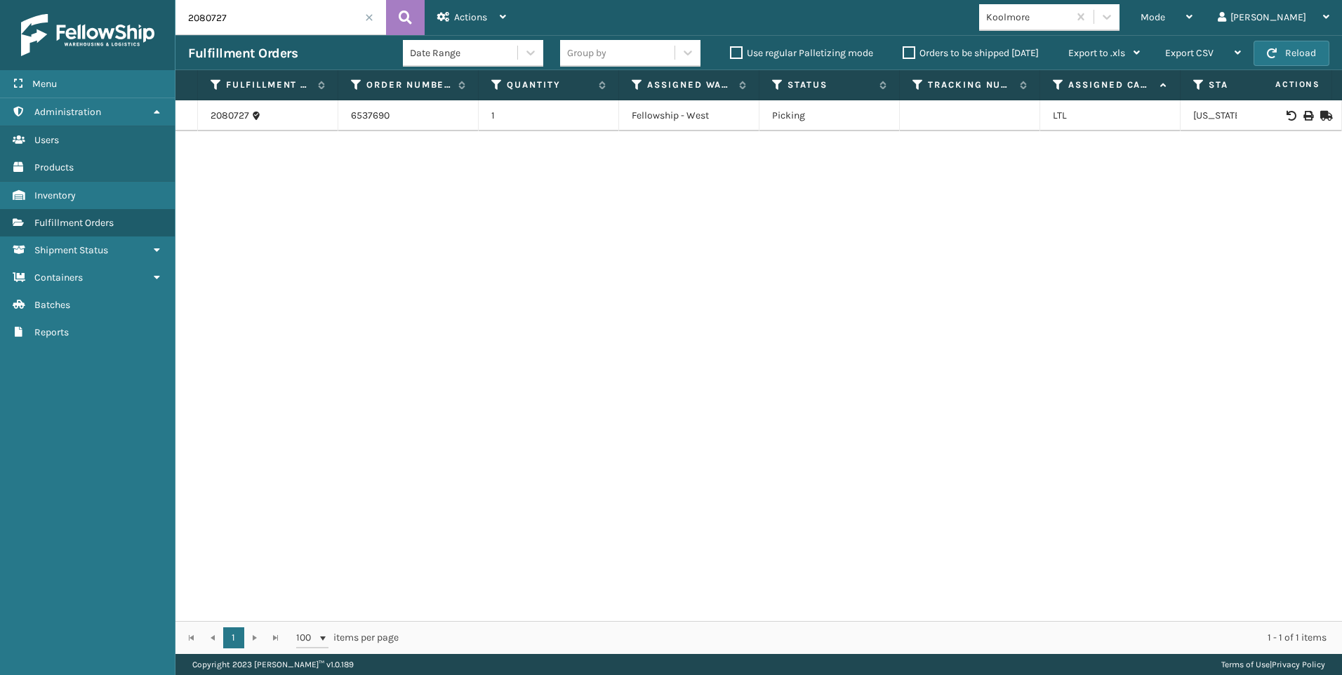
click at [1304, 114] on icon at bounding box center [1308, 116] width 8 height 10
drag, startPoint x: 249, startPoint y: 10, endPoint x: 49, endPoint y: 8, distance: 200.1
click at [64, 0] on div "Menu Reports Administration Reports Users Reports Products Reports Inventory Re…" at bounding box center [671, 0] width 1342 height 0
click at [284, 17] on input "2080727" at bounding box center [281, 17] width 211 height 35
click at [364, 18] on input "2080727" at bounding box center [281, 17] width 211 height 35
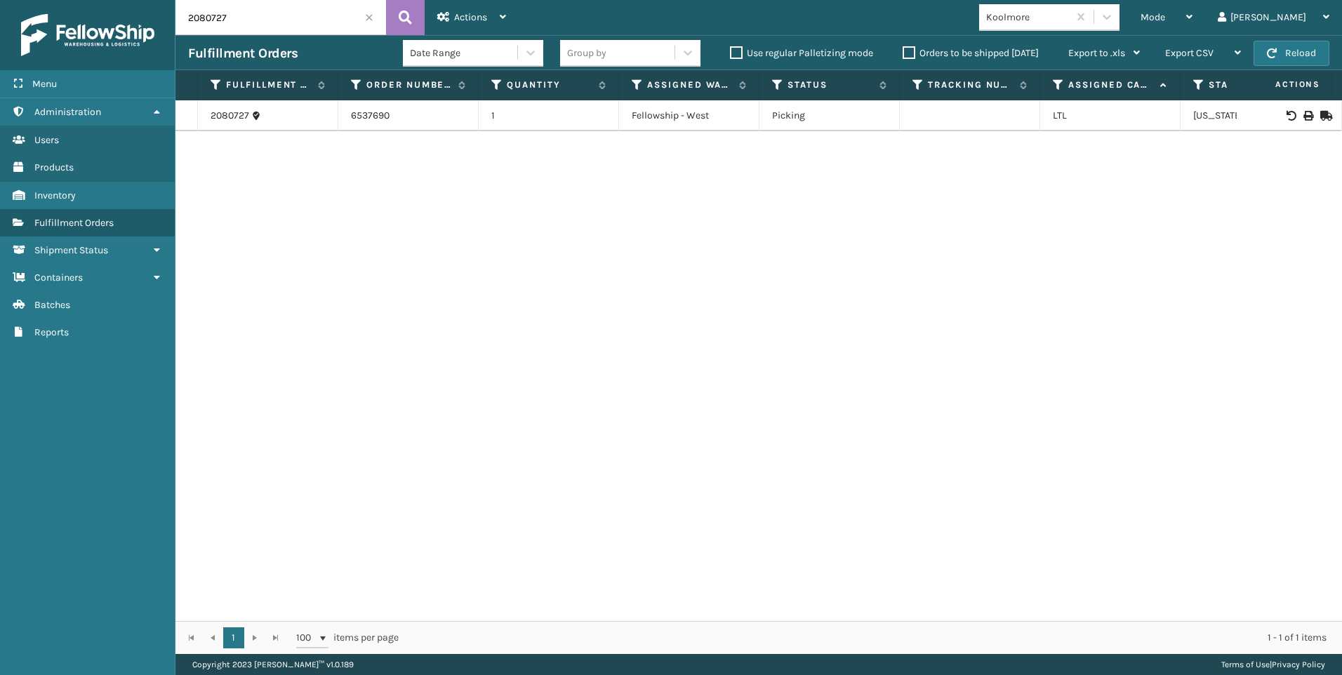
click at [364, 18] on input "2080727" at bounding box center [281, 17] width 211 height 35
click at [368, 15] on span at bounding box center [369, 17] width 8 height 8
